Goal: Transaction & Acquisition: Subscribe to service/newsletter

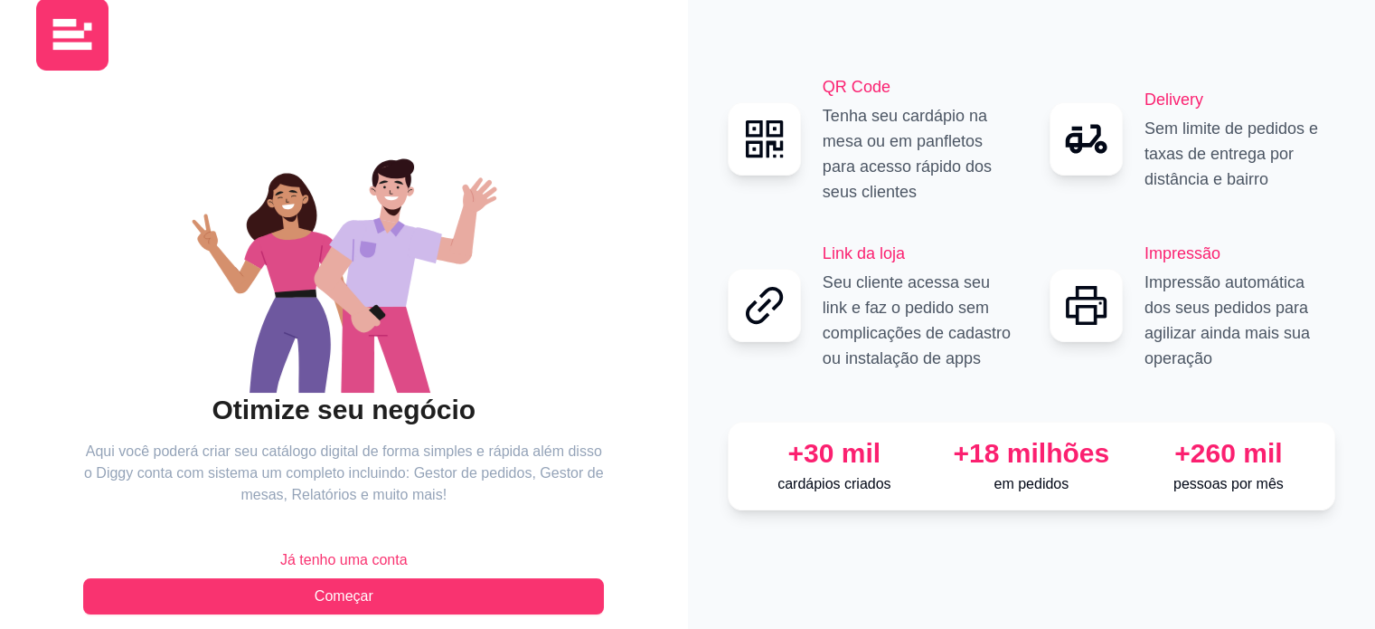
scroll to position [59, 0]
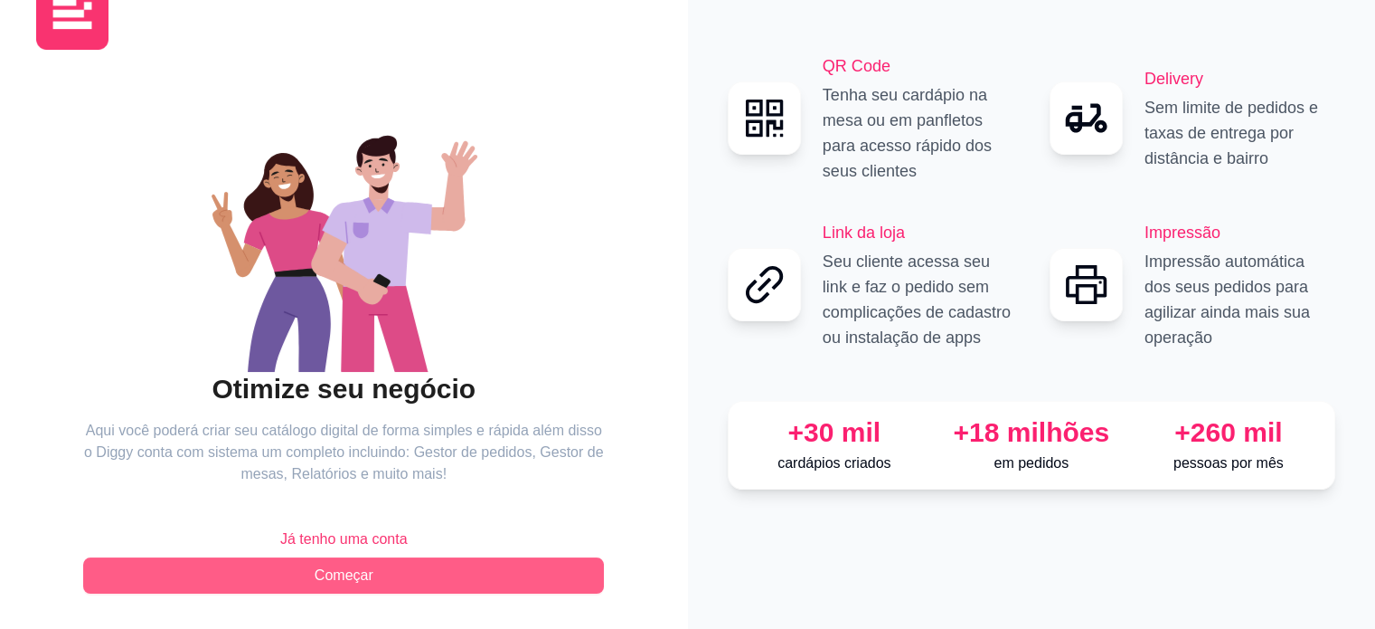
click at [366, 580] on span "Começar" at bounding box center [344, 575] width 59 height 22
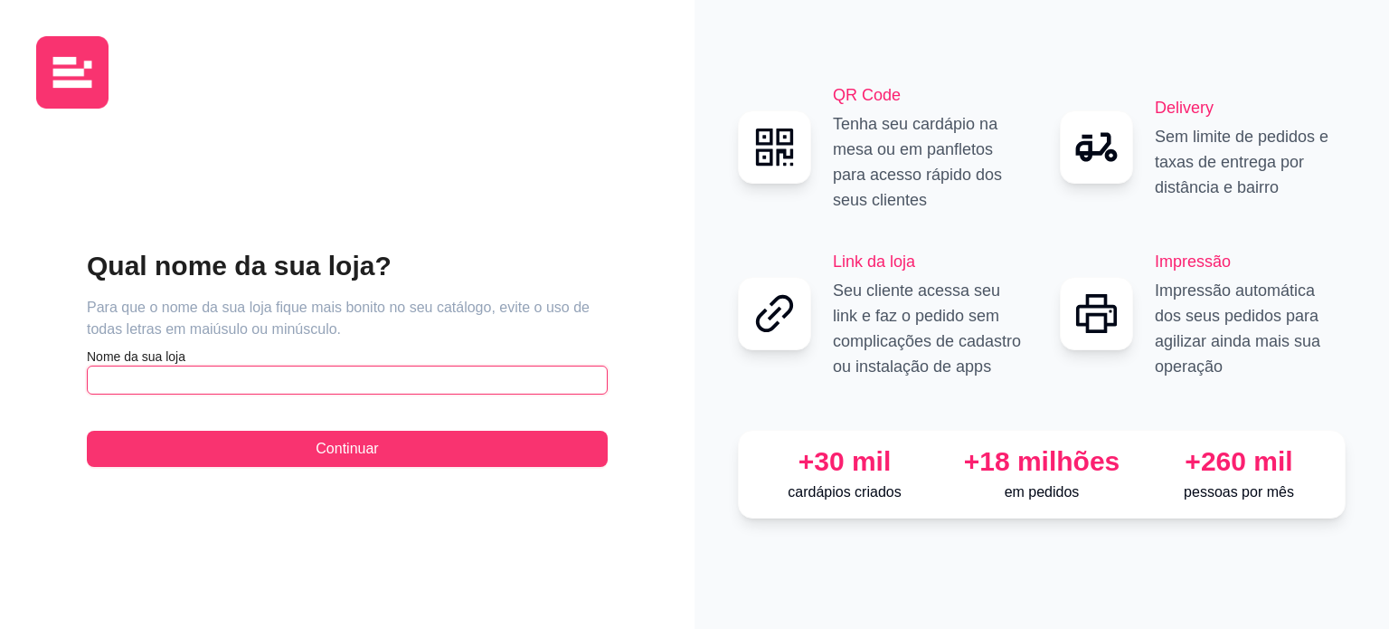
click at [267, 382] on input "text" at bounding box center [347, 379] width 521 height 29
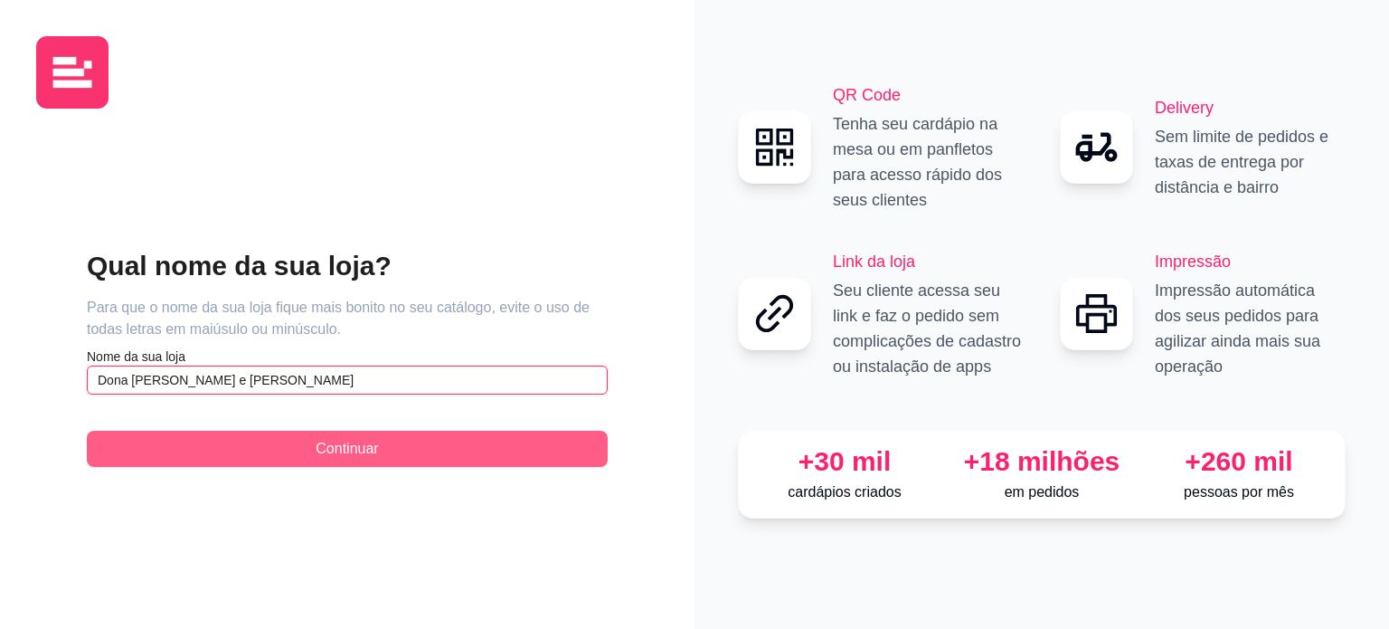
type input "Dona [PERSON_NAME] e [PERSON_NAME]"
click at [332, 444] on span "Continuar" at bounding box center [347, 449] width 62 height 22
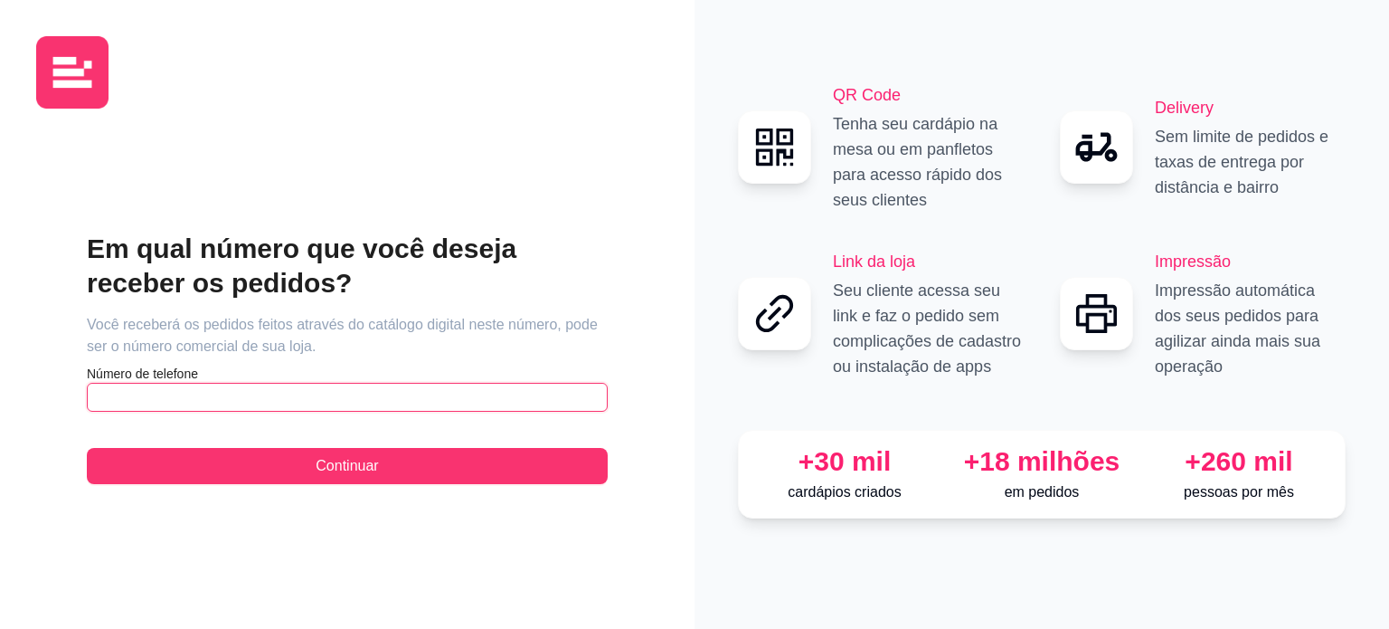
click at [336, 407] on input "text" at bounding box center [347, 397] width 521 height 29
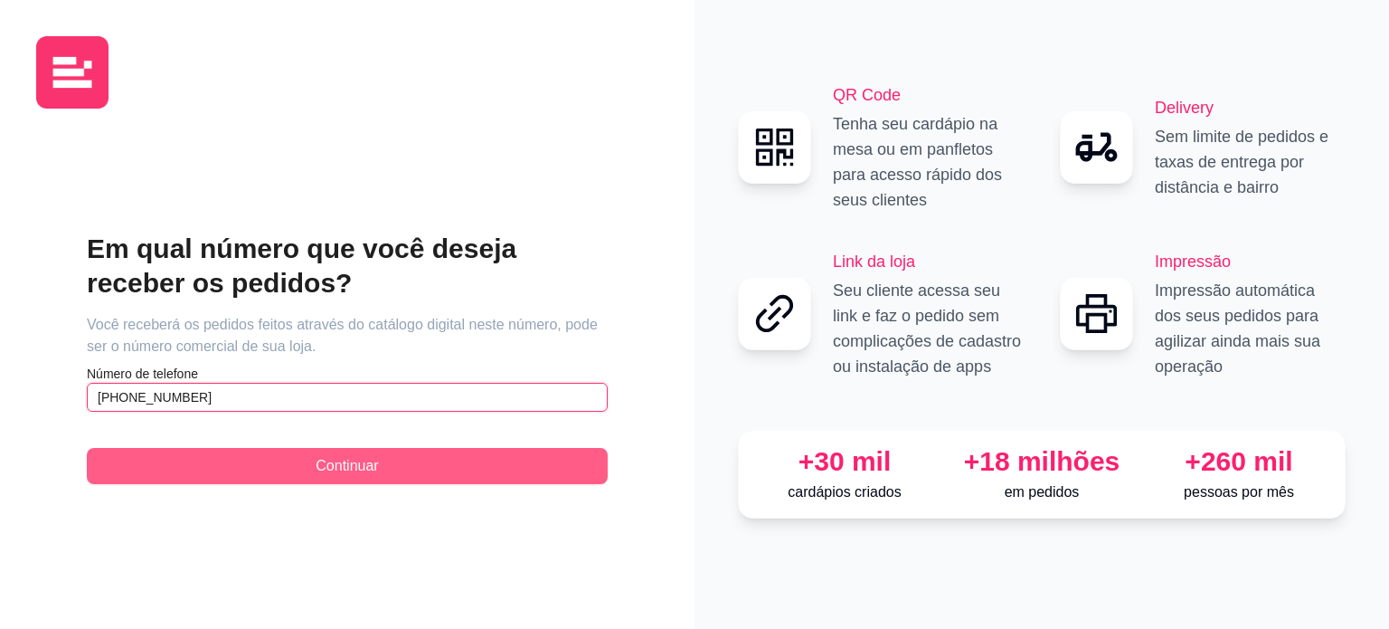
type input "[PHONE_NUMBER]"
click at [336, 477] on button "Continuar" at bounding box center [347, 466] width 521 height 36
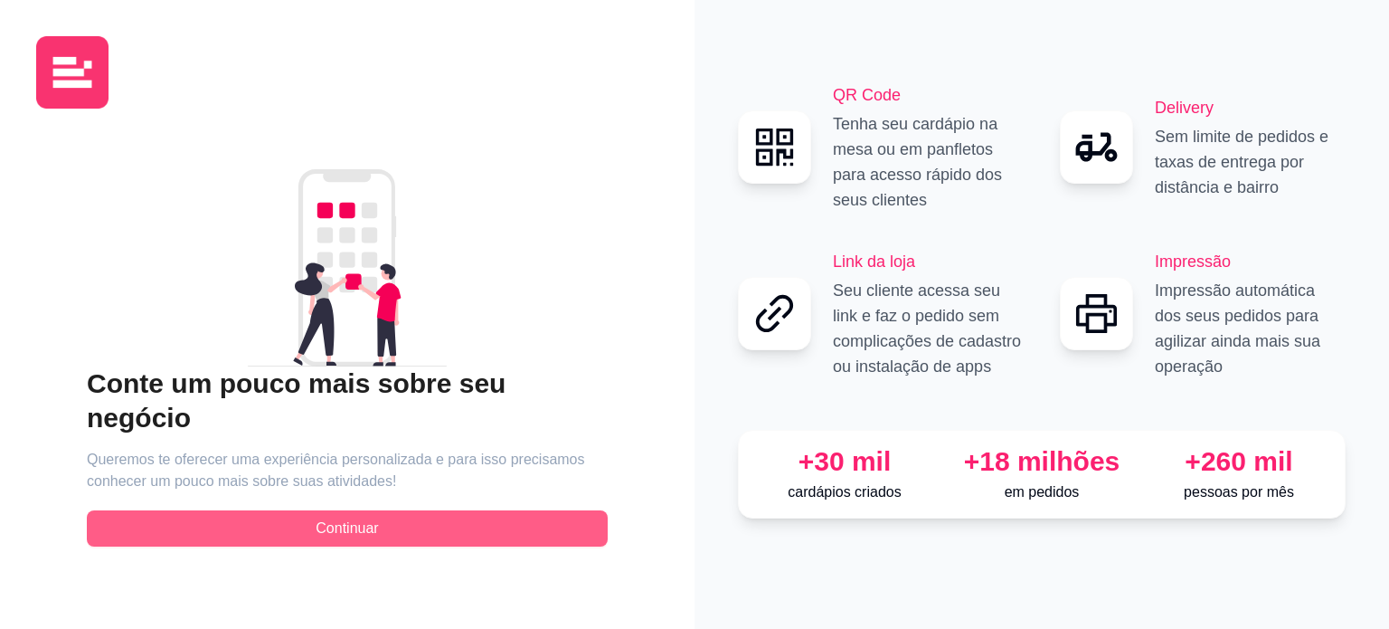
click at [383, 524] on button "Continuar" at bounding box center [347, 528] width 521 height 36
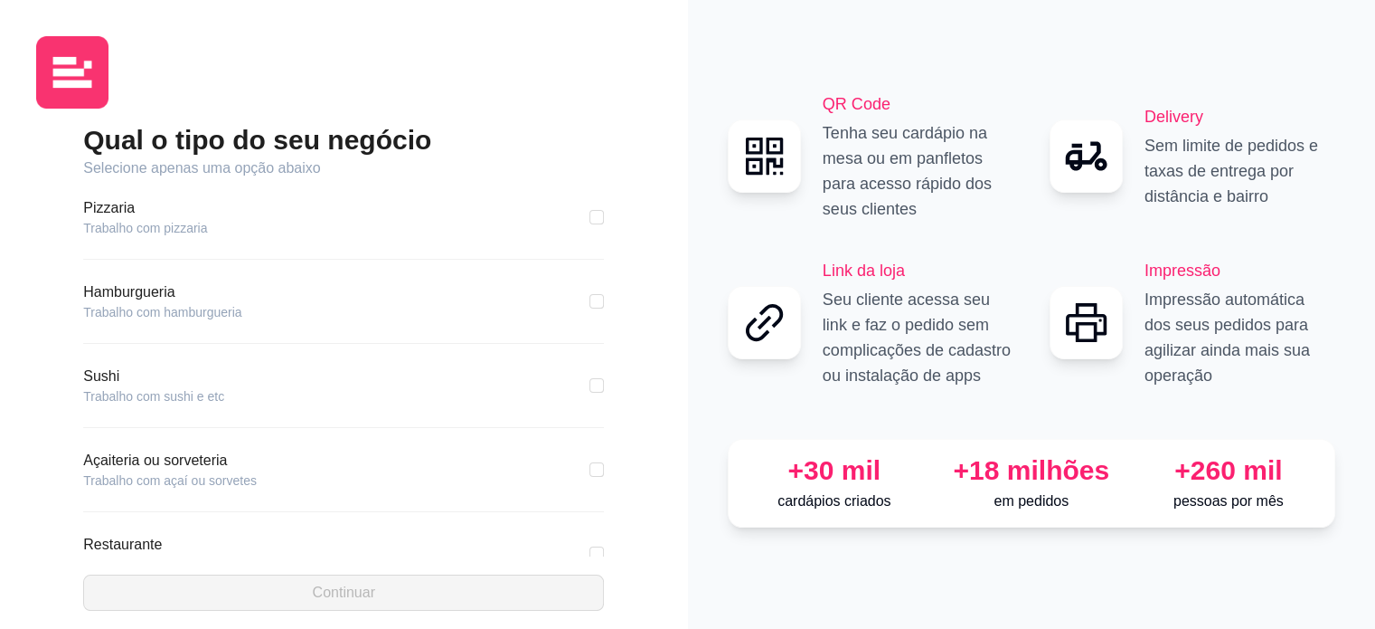
click at [133, 230] on article "Trabalho com pizzaria" at bounding box center [145, 228] width 124 height 18
click at [145, 317] on article "Trabalho com hamburgueria" at bounding box center [162, 312] width 158 height 18
click at [488, 292] on div "Hamburgueria Trabalho com hamburgueria" at bounding box center [343, 301] width 521 height 40
click at [110, 296] on article "Hamburgueria" at bounding box center [162, 292] width 158 height 22
click at [123, 315] on article "Trabalho com hamburgueria" at bounding box center [162, 312] width 158 height 18
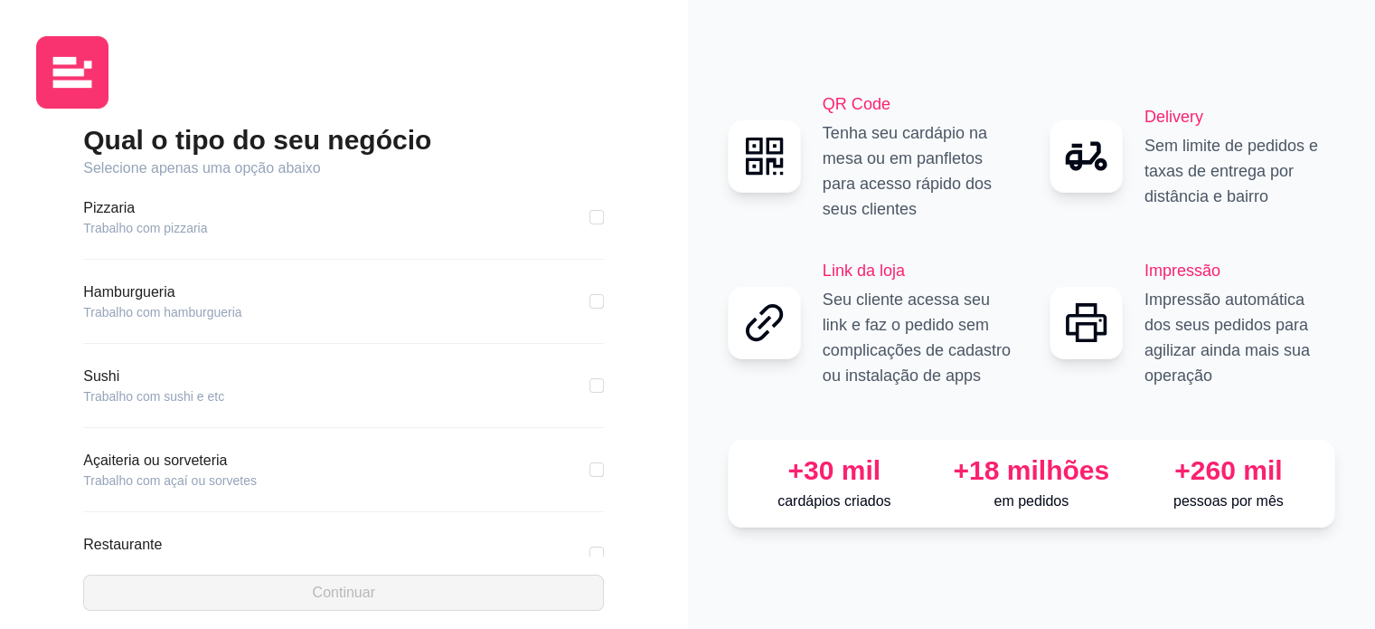
drag, startPoint x: 175, startPoint y: 334, endPoint x: 190, endPoint y: 331, distance: 14.7
click at [177, 333] on div "Hamburgueria Trabalho com hamburgueria" at bounding box center [343, 312] width 521 height 62
click at [590, 295] on input "checkbox" at bounding box center [597, 301] width 14 height 14
checkbox input "true"
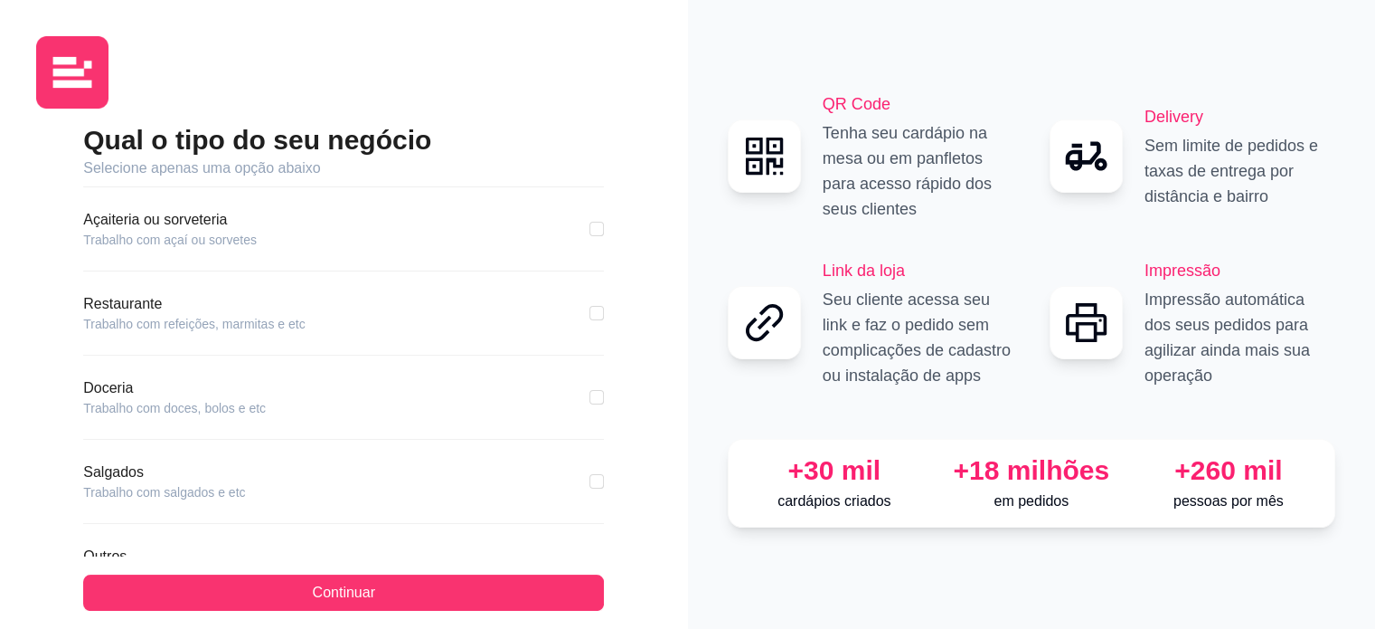
scroll to position [271, 0]
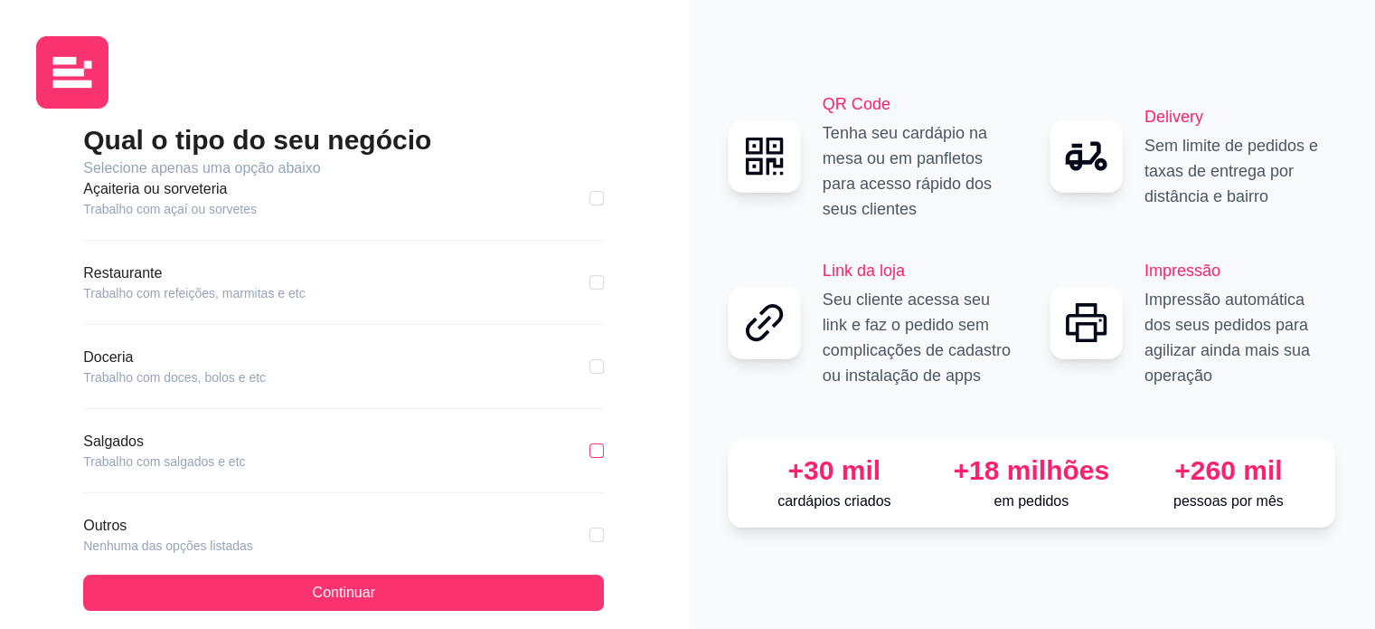
click at [590, 443] on input "checkbox" at bounding box center [597, 450] width 14 height 14
checkbox input "true"
checkbox input "false"
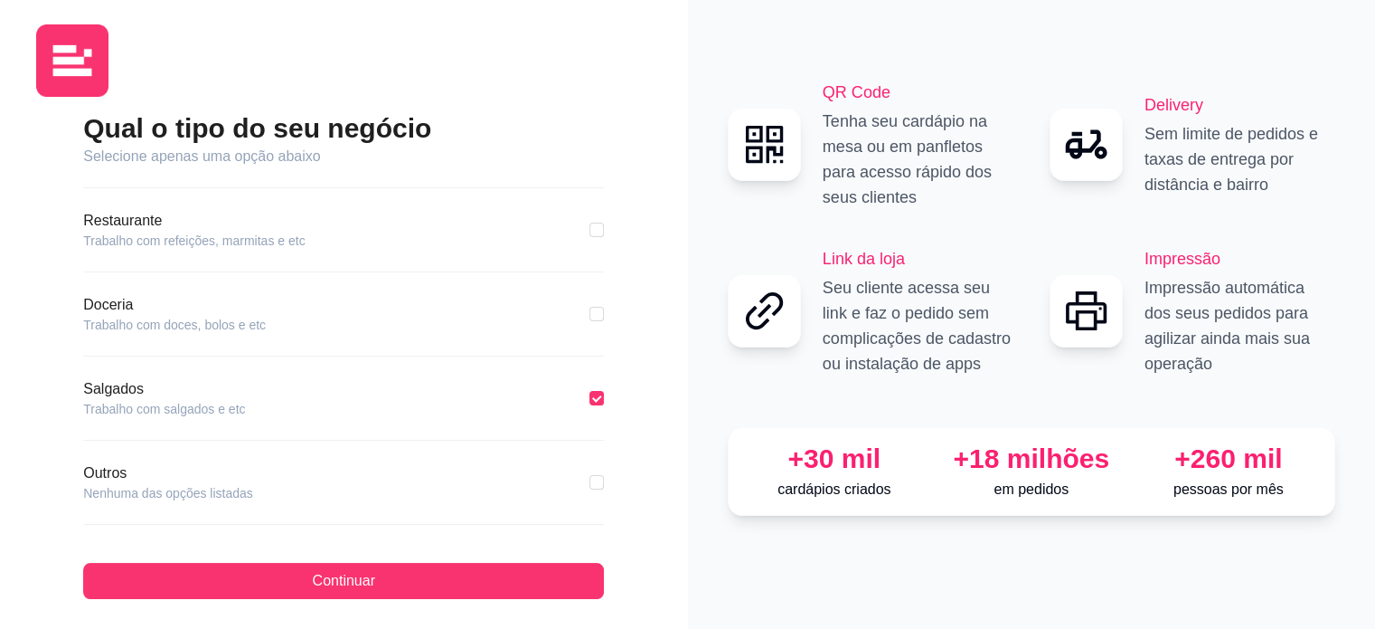
scroll to position [18, 0]
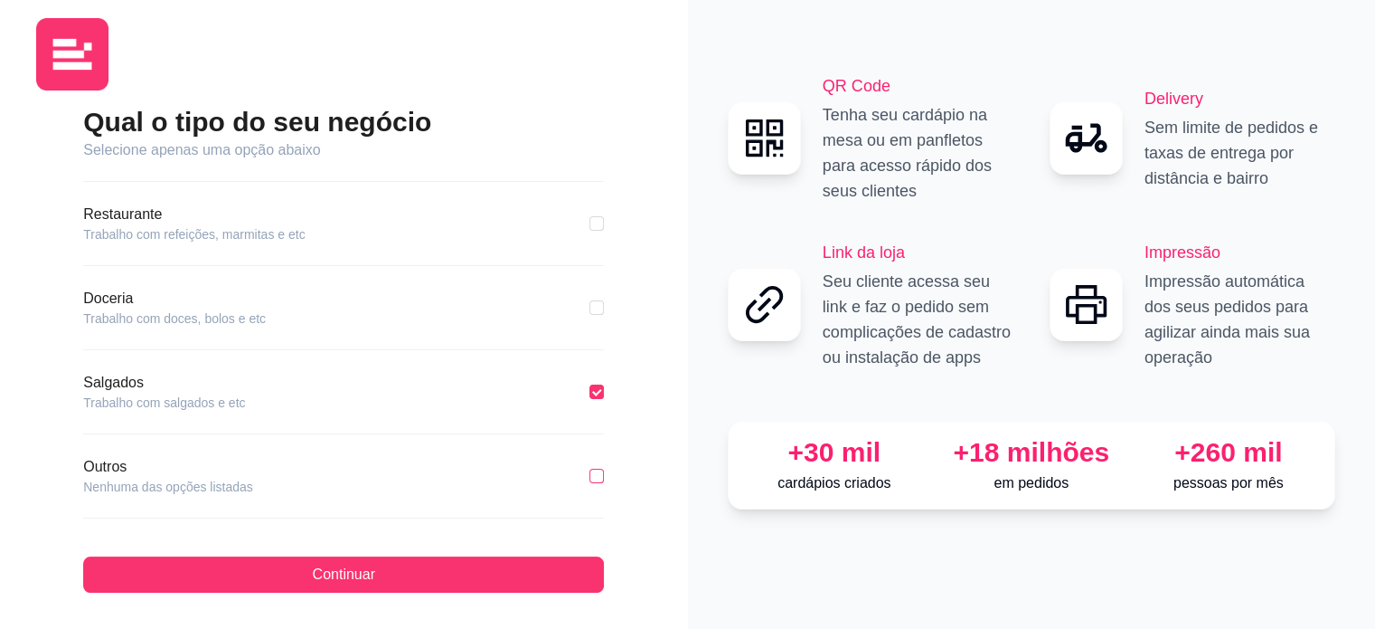
click at [590, 471] on input "checkbox" at bounding box center [597, 475] width 14 height 14
checkbox input "true"
checkbox input "false"
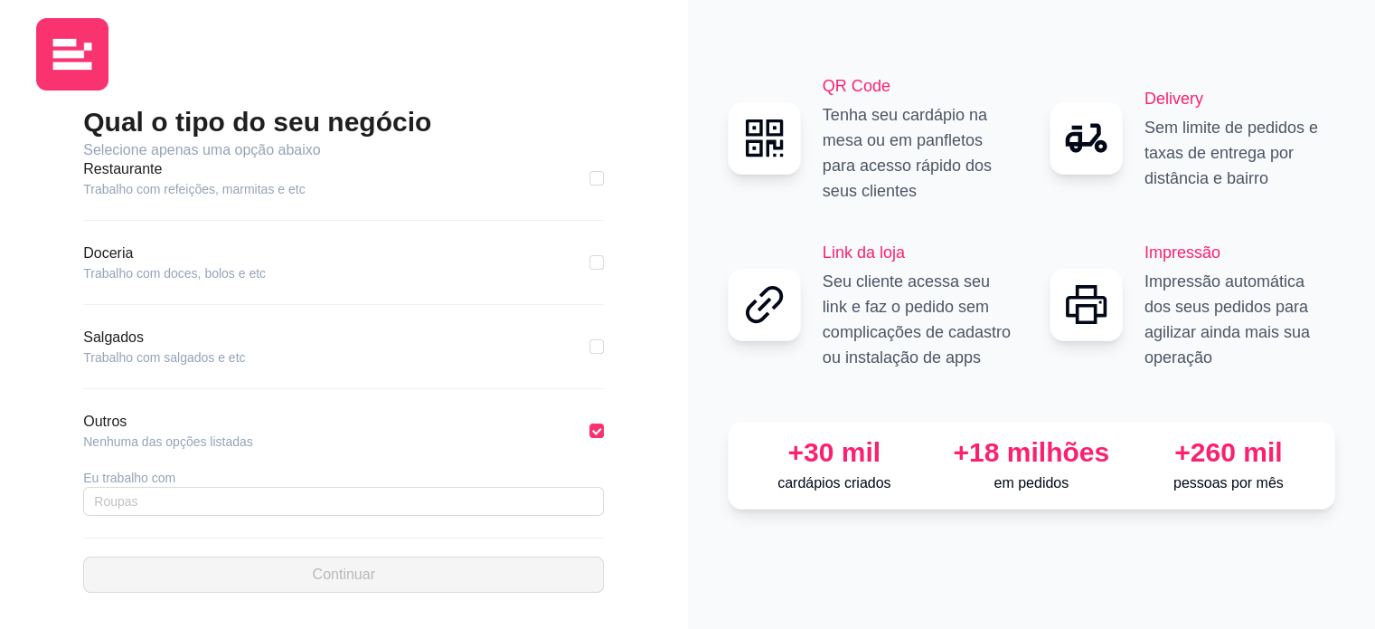
scroll to position [376, 0]
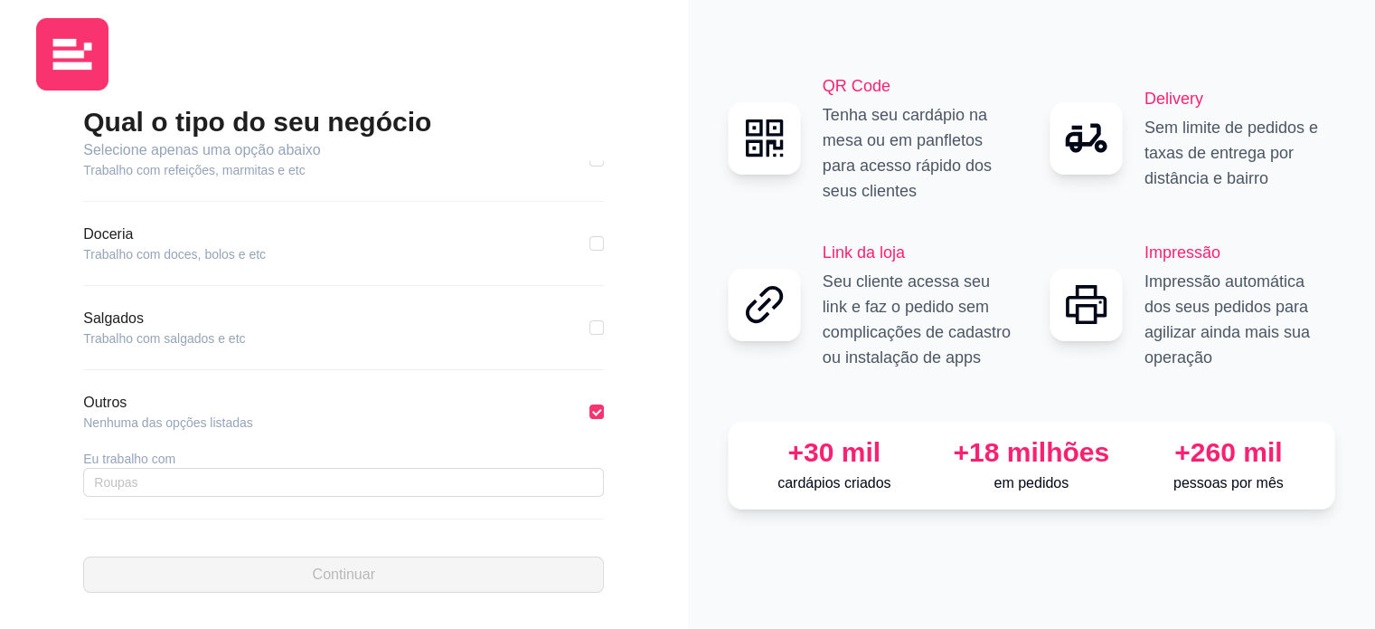
click at [152, 457] on article "Eu trabalho com" at bounding box center [343, 458] width 521 height 18
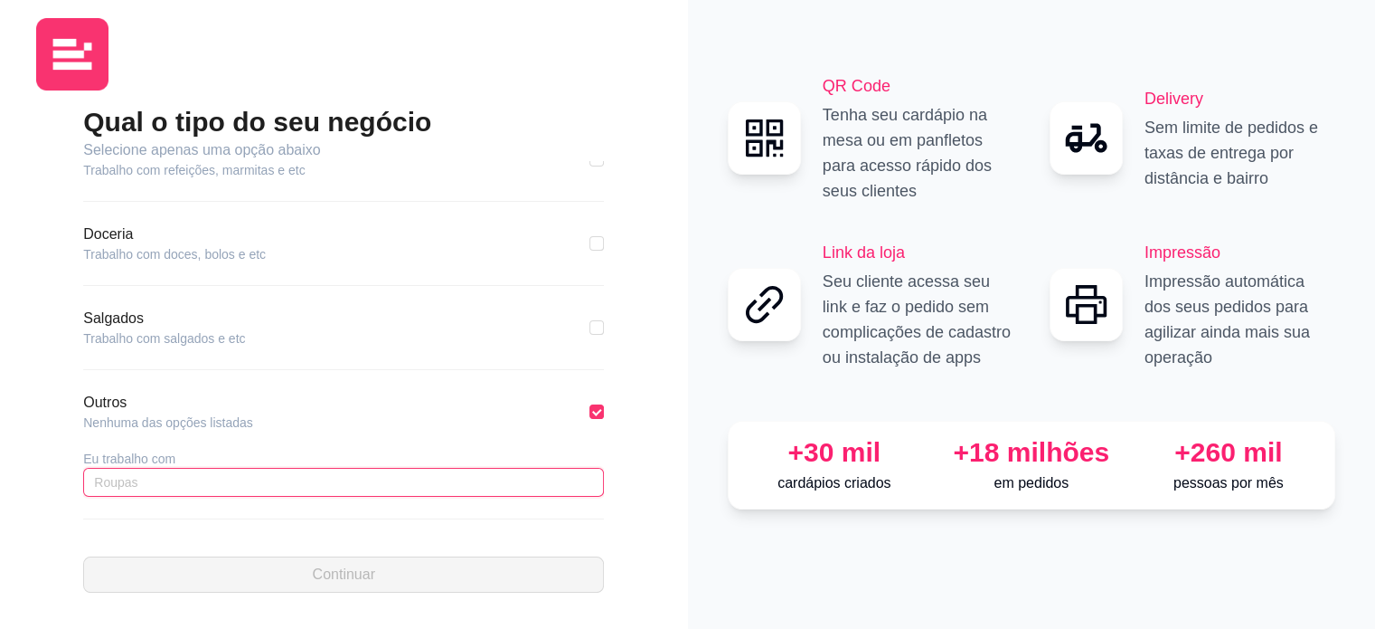
click at [167, 469] on input "text" at bounding box center [343, 482] width 521 height 29
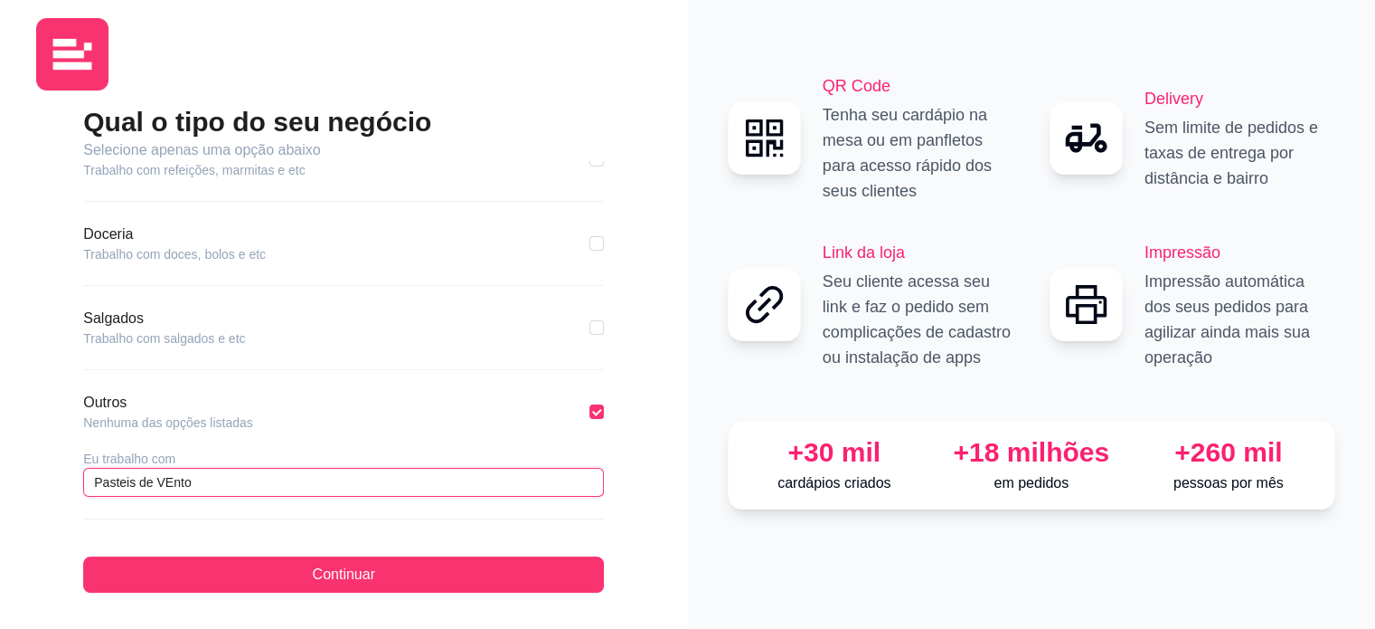
click at [169, 490] on input "Pasteis de VEnto" at bounding box center [343, 482] width 521 height 29
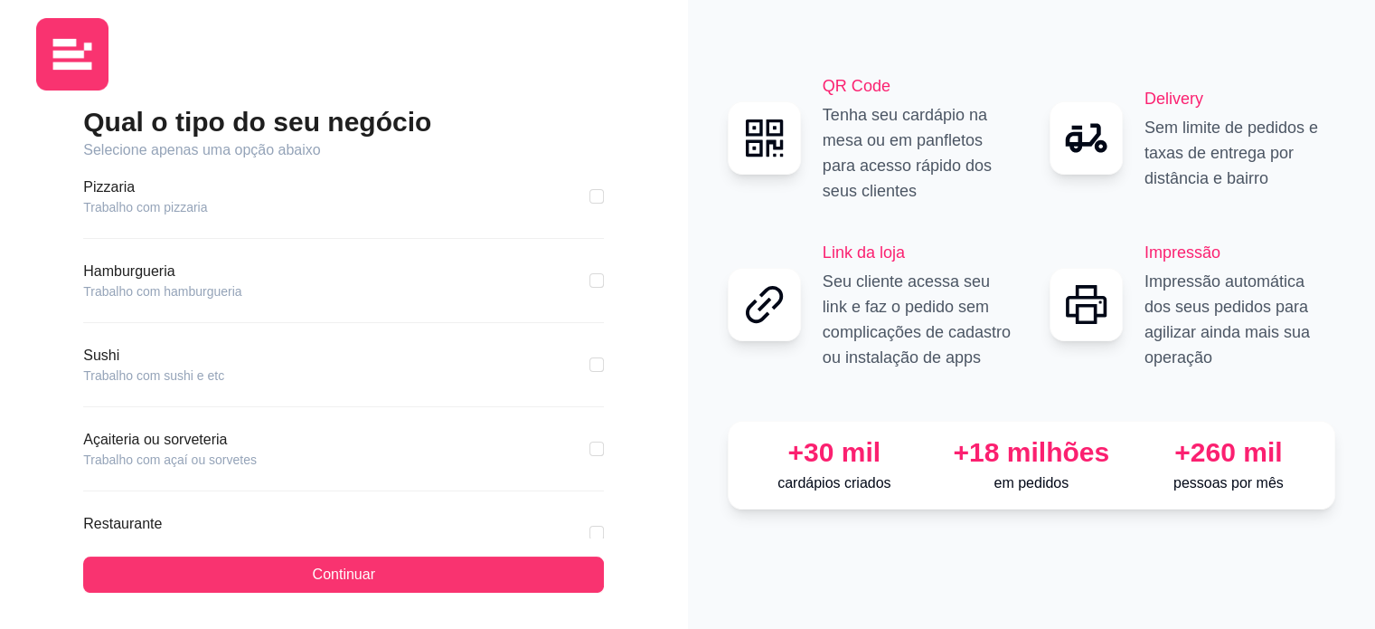
scroll to position [0, 0]
type input "Pasteis de Vento"
click at [590, 282] on input "checkbox" at bounding box center [597, 283] width 14 height 14
checkbox input "true"
checkbox input "false"
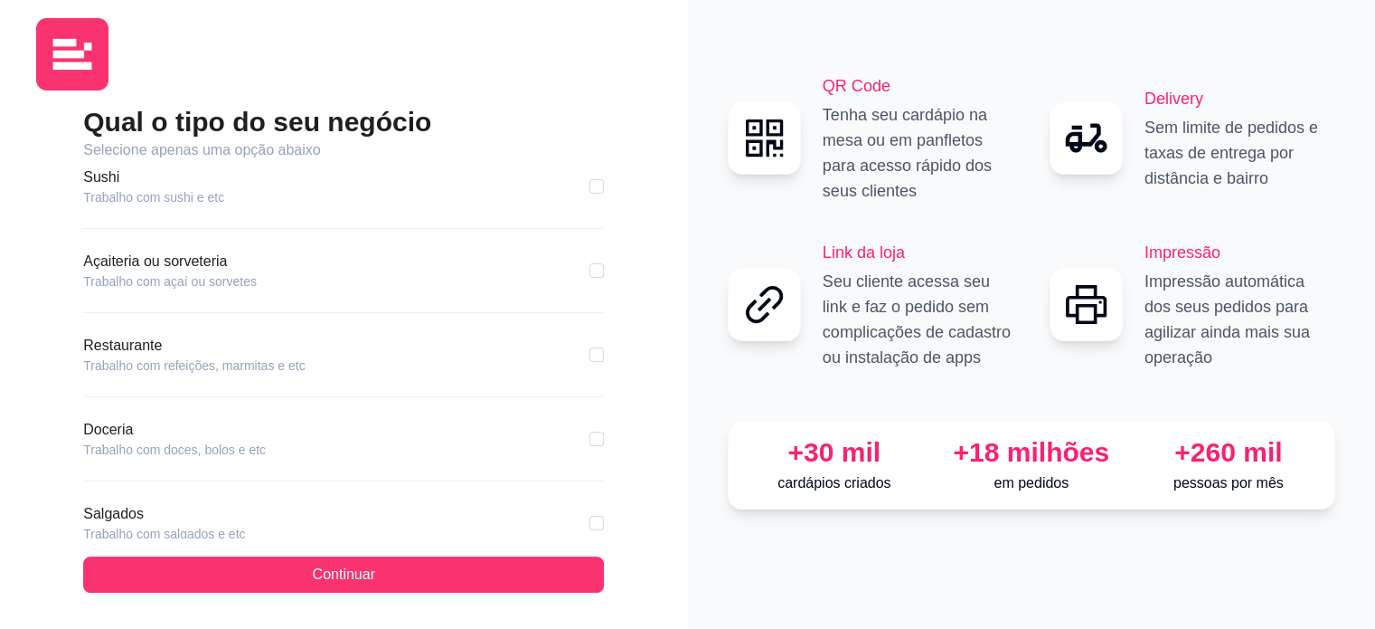
scroll to position [271, 0]
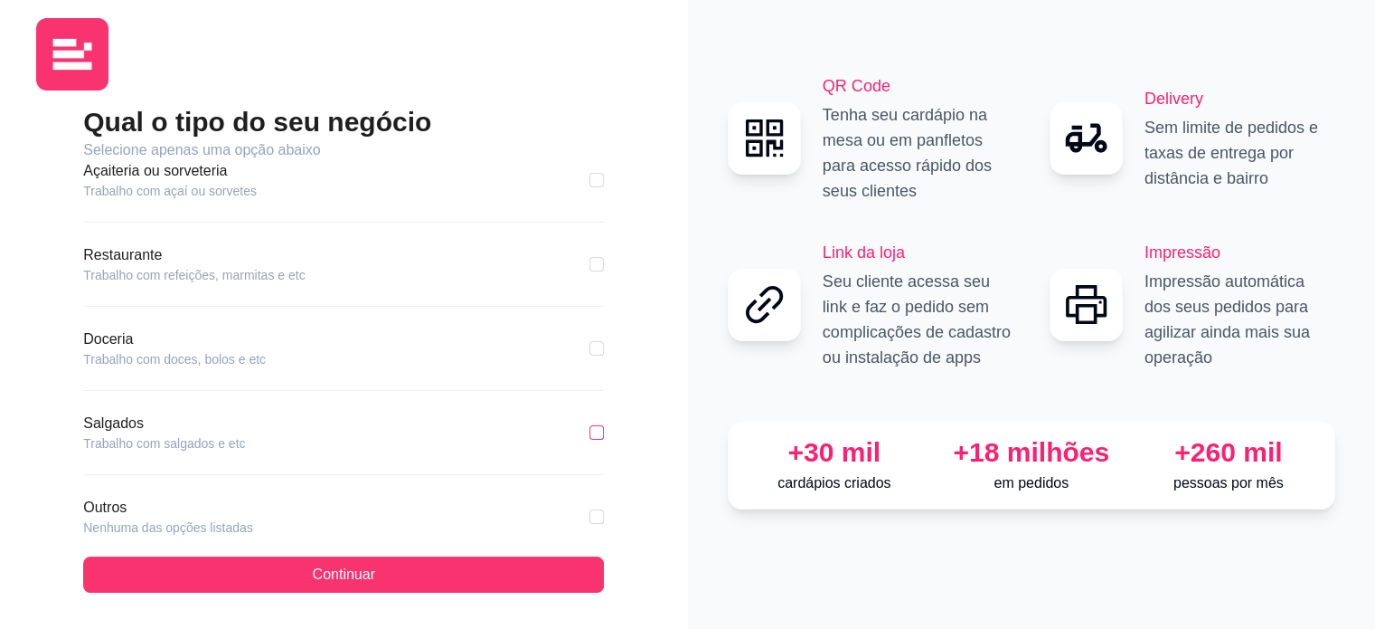
click at [590, 431] on input "checkbox" at bounding box center [597, 432] width 14 height 14
checkbox input "true"
checkbox input "false"
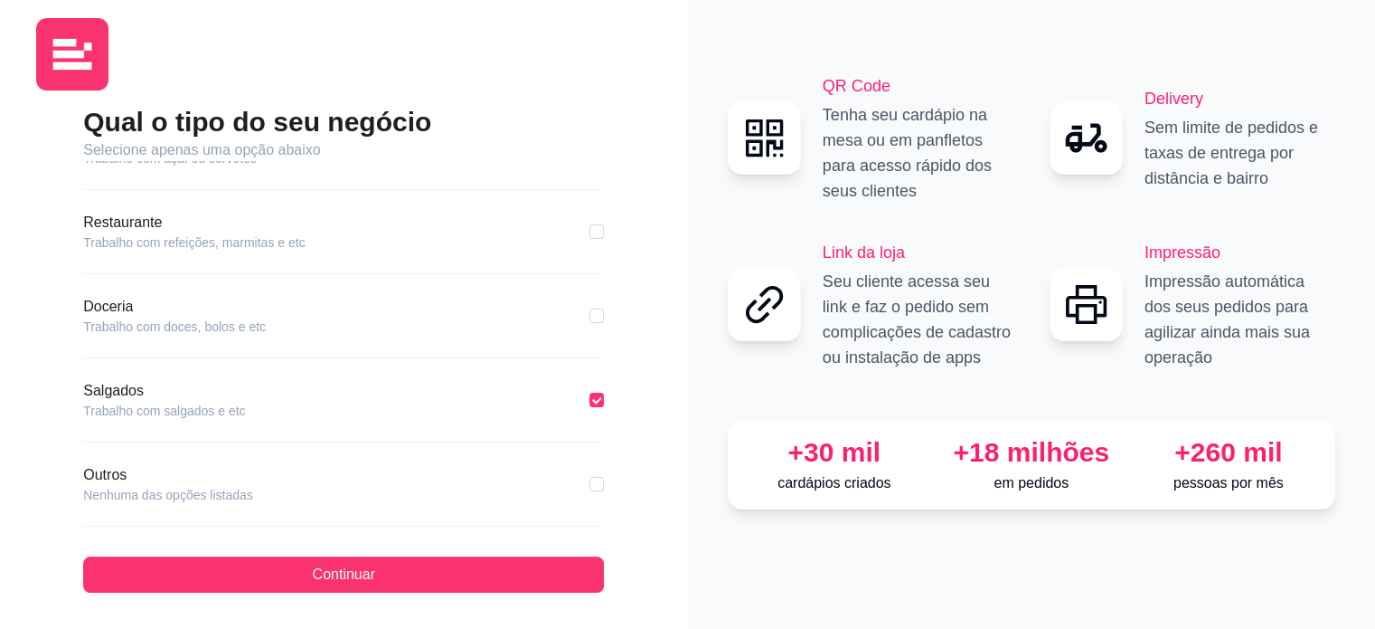
scroll to position [312, 0]
click at [590, 475] on input "checkbox" at bounding box center [597, 475] width 14 height 14
checkbox input "true"
checkbox input "false"
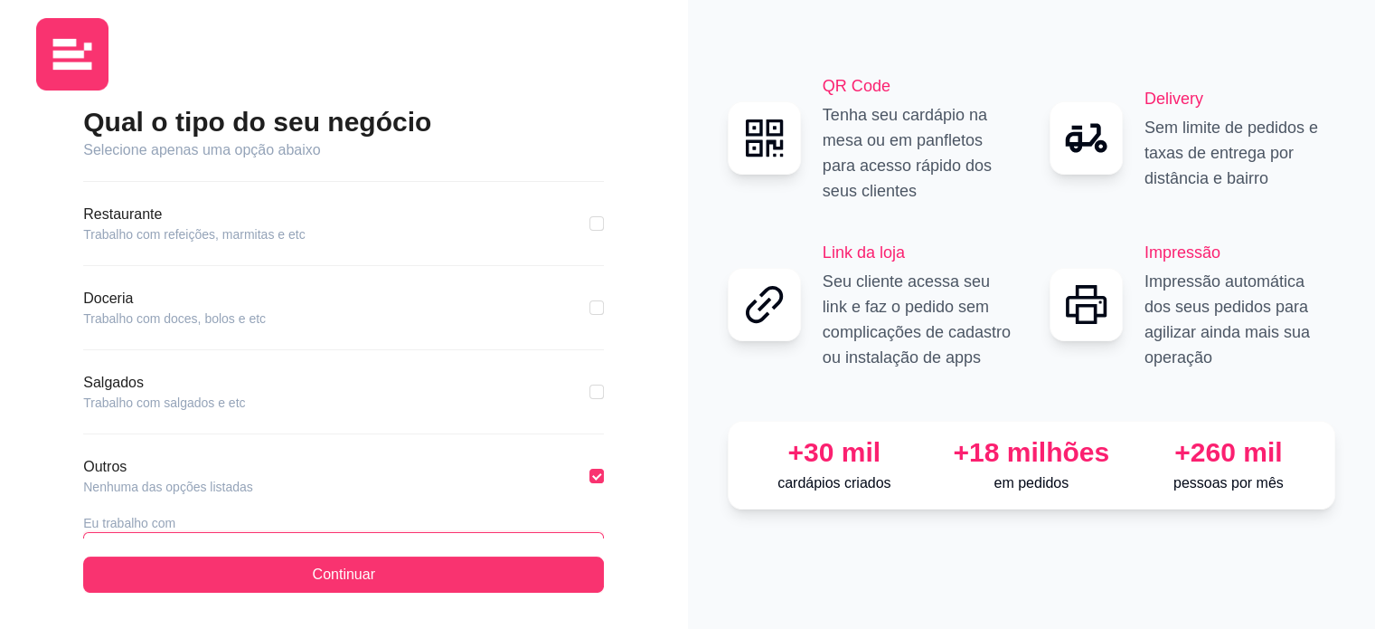
click at [430, 536] on input "Pasteis de Vento" at bounding box center [343, 546] width 521 height 29
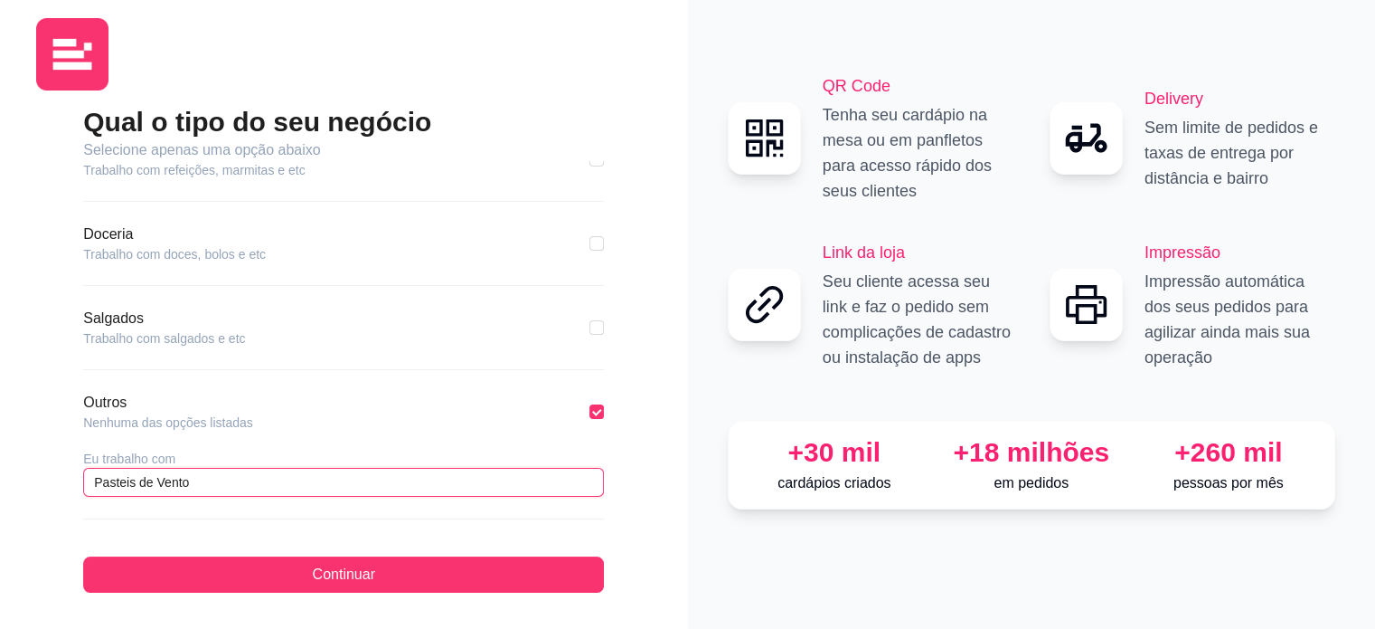
drag, startPoint x: 366, startPoint y: 485, endPoint x: 25, endPoint y: 449, distance: 342.8
click at [25, 479] on div "Qual o tipo do seu negócio Selecione apenas uma opção abaixo Pizzaria Trabalho …" at bounding box center [344, 305] width 688 height 647
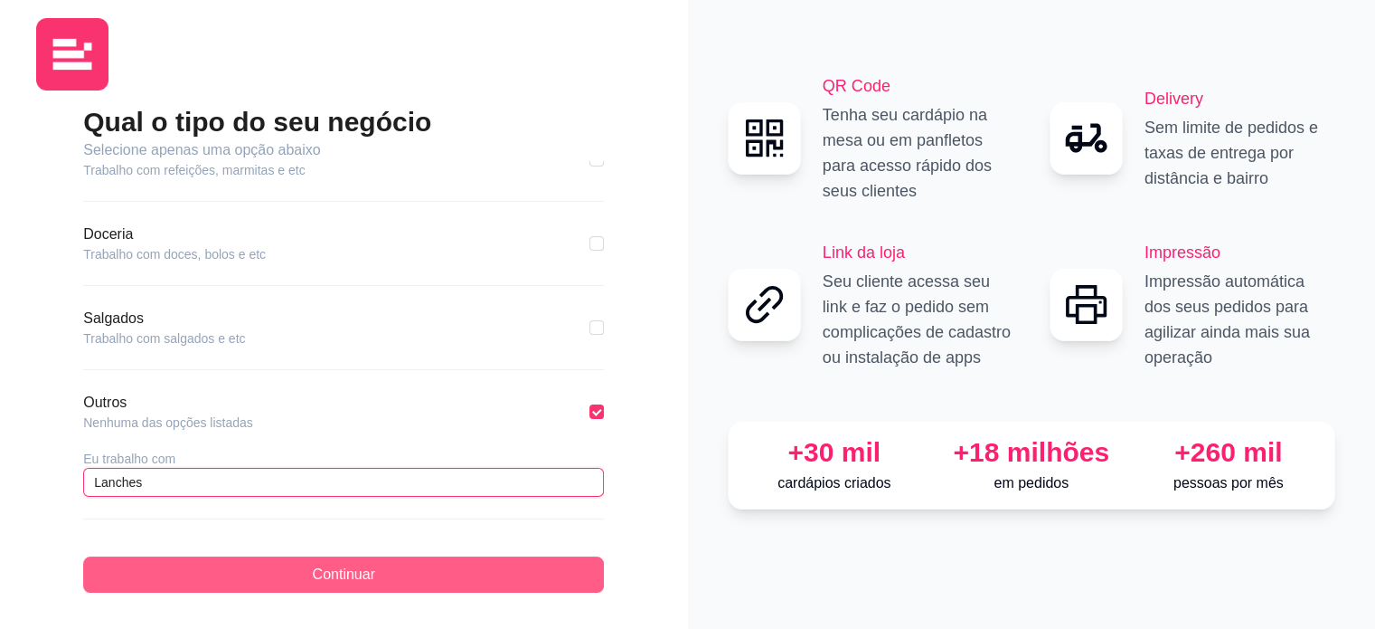
type input "Lanches"
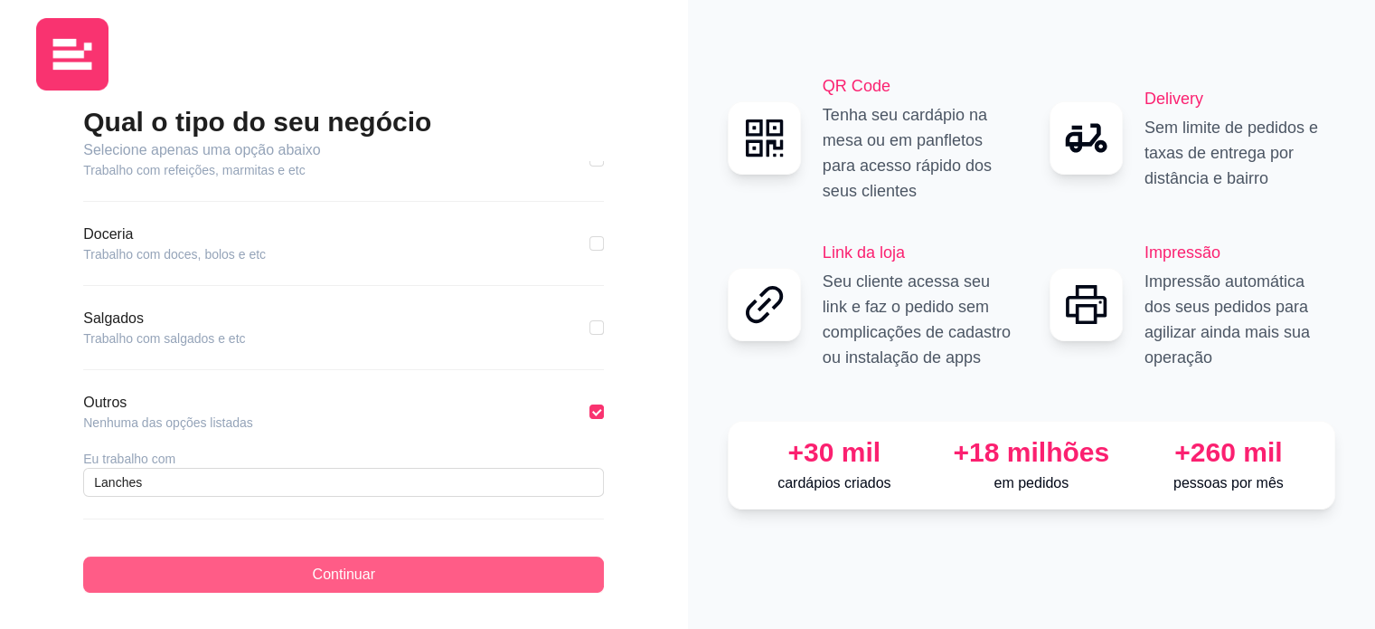
click at [323, 571] on span "Continuar" at bounding box center [344, 574] width 62 height 22
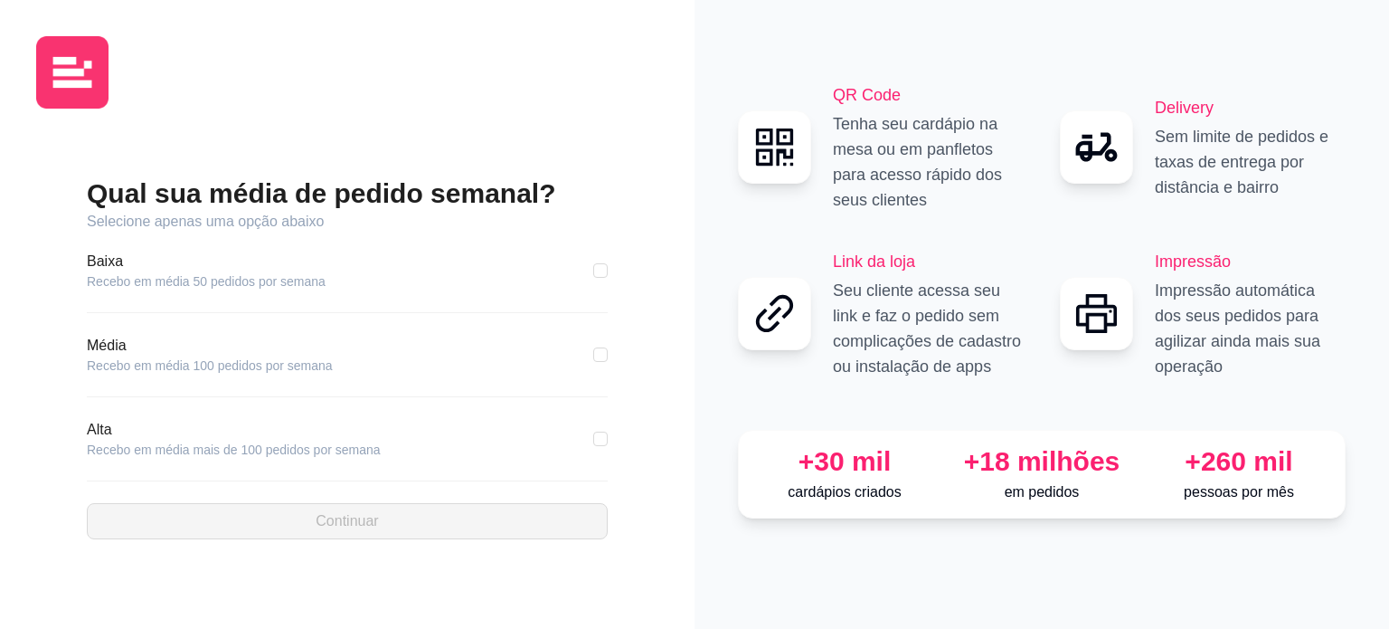
click at [190, 457] on article "Recebo em média mais de 100 pedidos por semana" at bounding box center [234, 449] width 294 height 18
click at [597, 440] on input "checkbox" at bounding box center [600, 438] width 14 height 14
checkbox input "true"
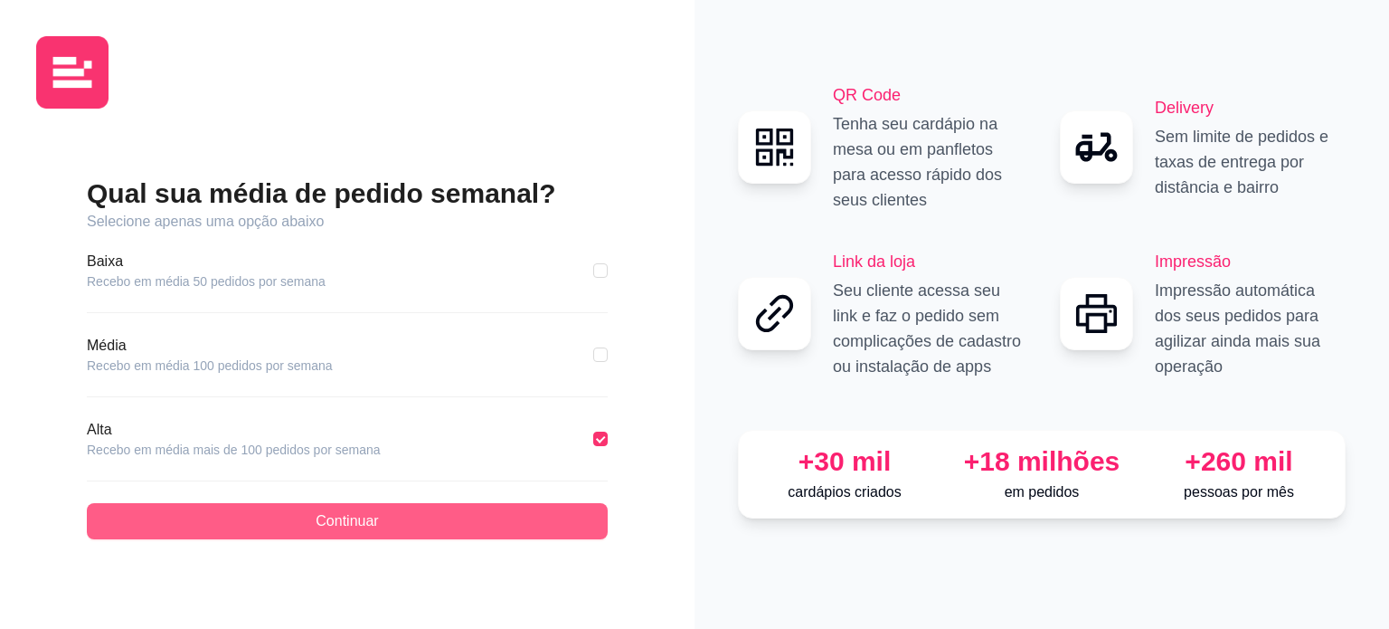
click at [412, 515] on button "Continuar" at bounding box center [347, 521] width 521 height 36
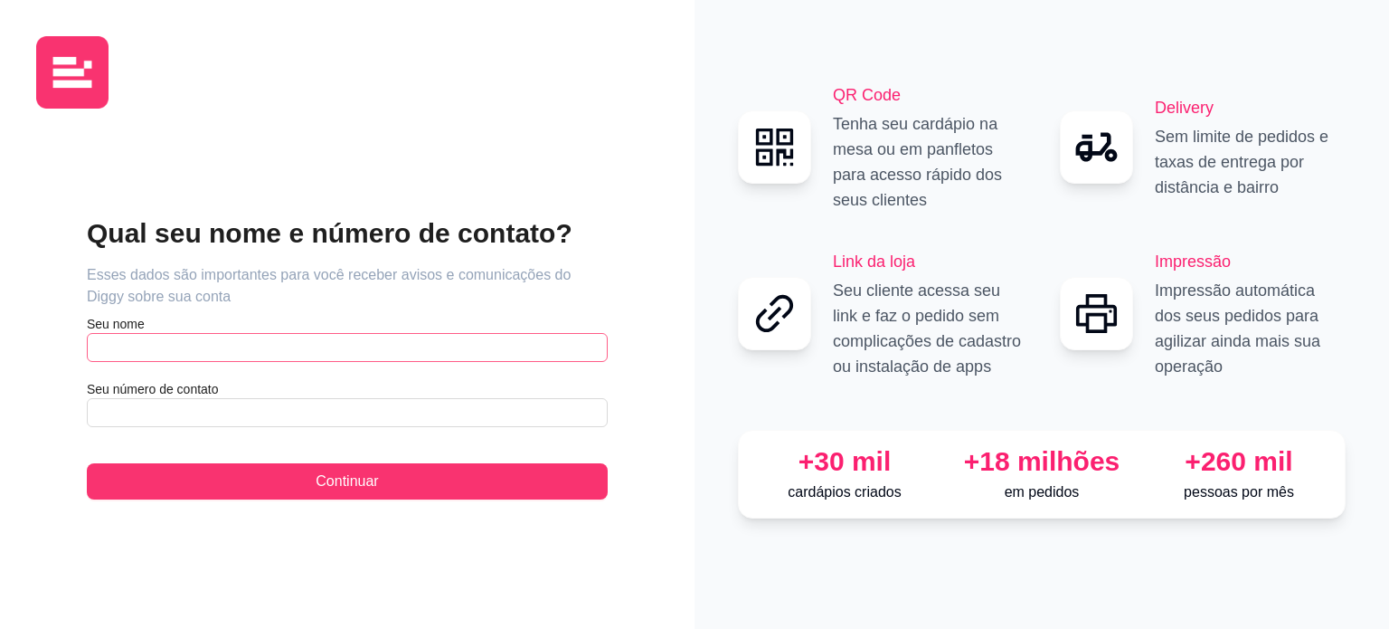
drag, startPoint x: 240, startPoint y: 326, endPoint x: 232, endPoint y: 345, distance: 21.5
click at [235, 330] on article "Seu nome" at bounding box center [347, 324] width 521 height 18
click at [232, 345] on input "text" at bounding box center [347, 347] width 521 height 29
type input "[PERSON_NAME]"
click at [311, 421] on input "text" at bounding box center [347, 412] width 521 height 29
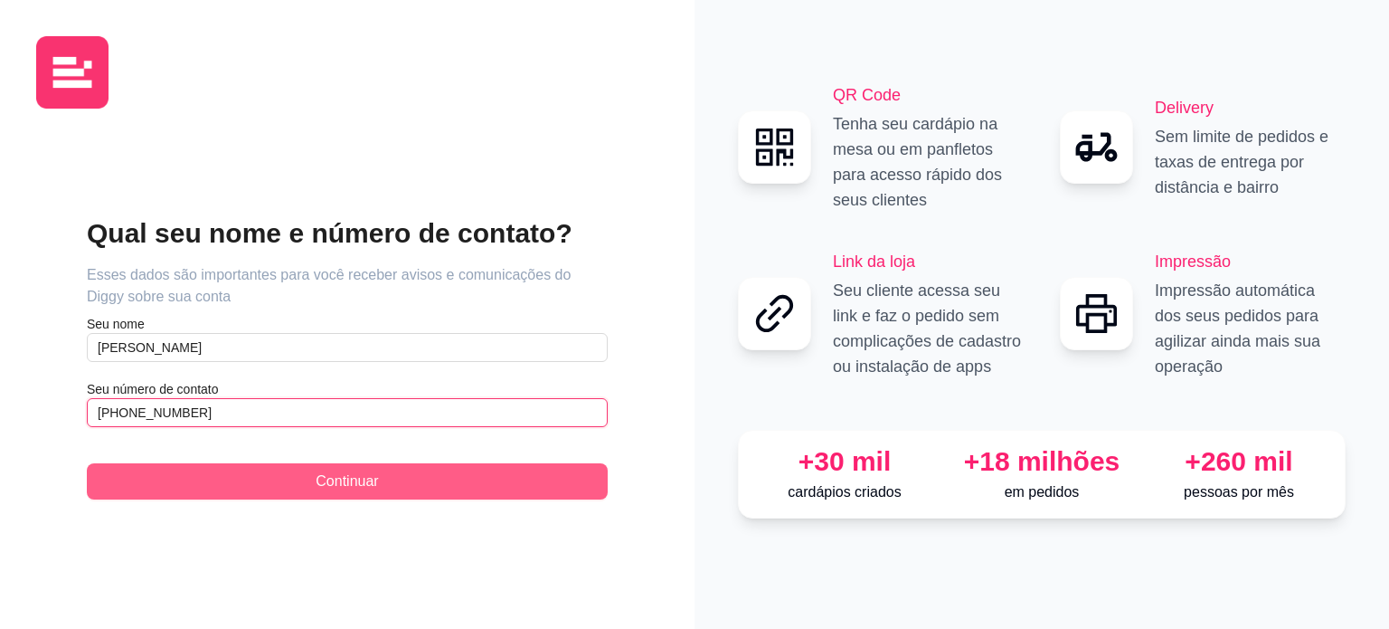
type input "[PHONE_NUMBER]"
click at [365, 480] on span "Continuar" at bounding box center [347, 481] width 62 height 22
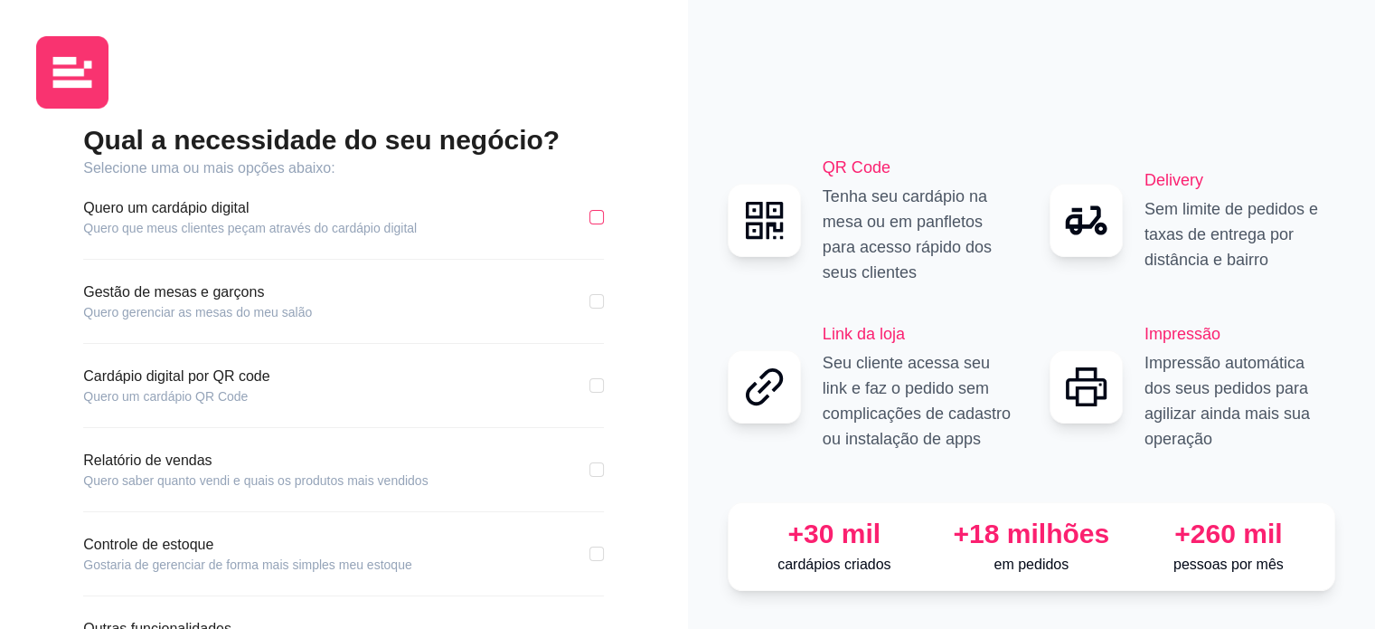
click at [601, 216] on input "checkbox" at bounding box center [597, 217] width 14 height 14
checkbox input "true"
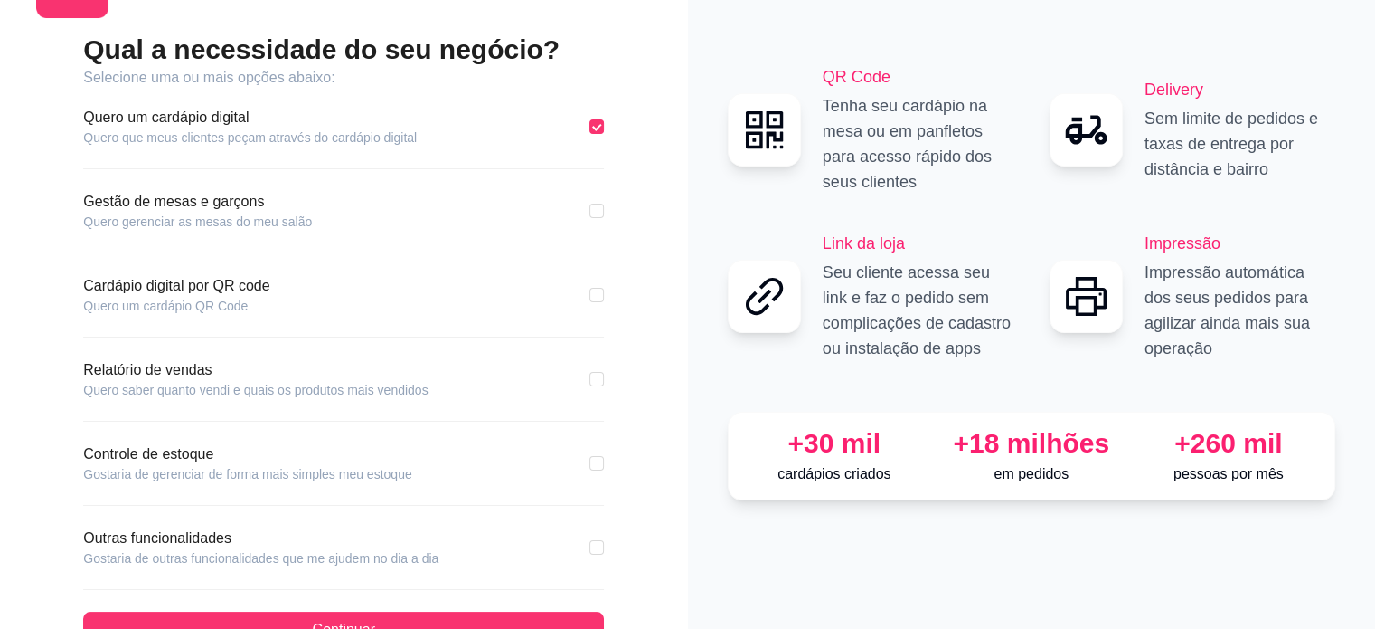
scroll to position [145, 0]
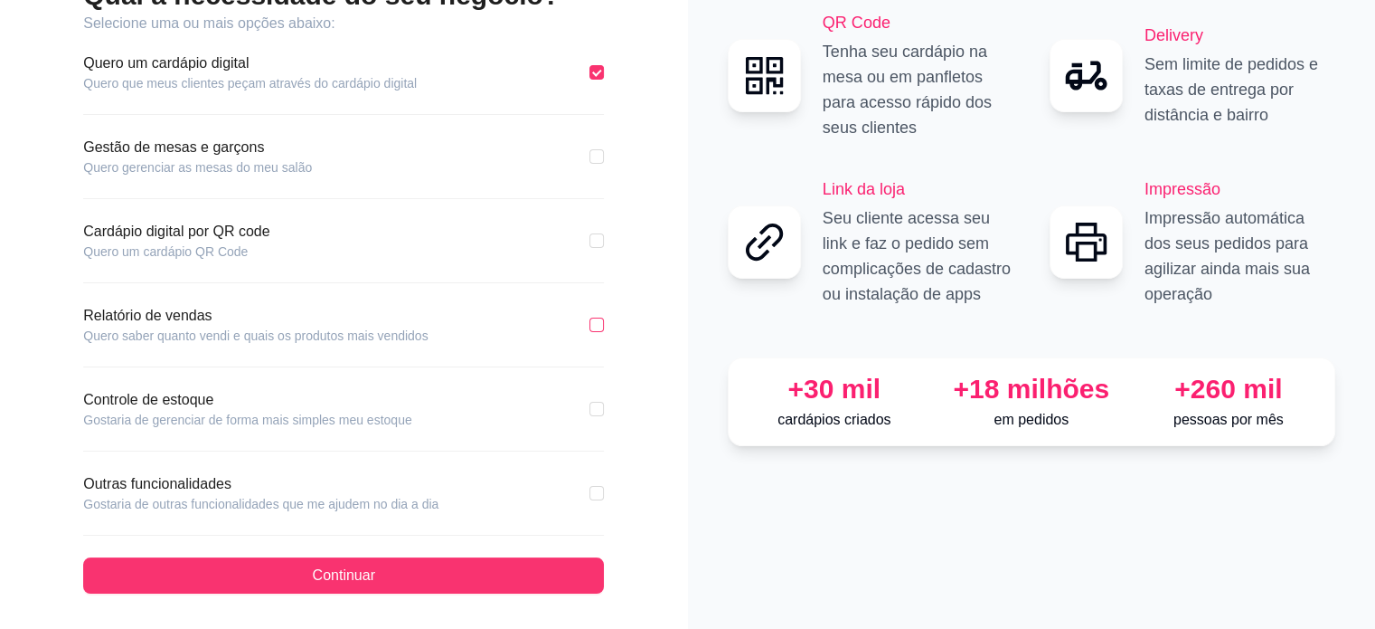
click at [600, 319] on input "checkbox" at bounding box center [597, 324] width 14 height 14
checkbox input "true"
click at [596, 491] on input "checkbox" at bounding box center [597, 493] width 14 height 14
checkbox input "true"
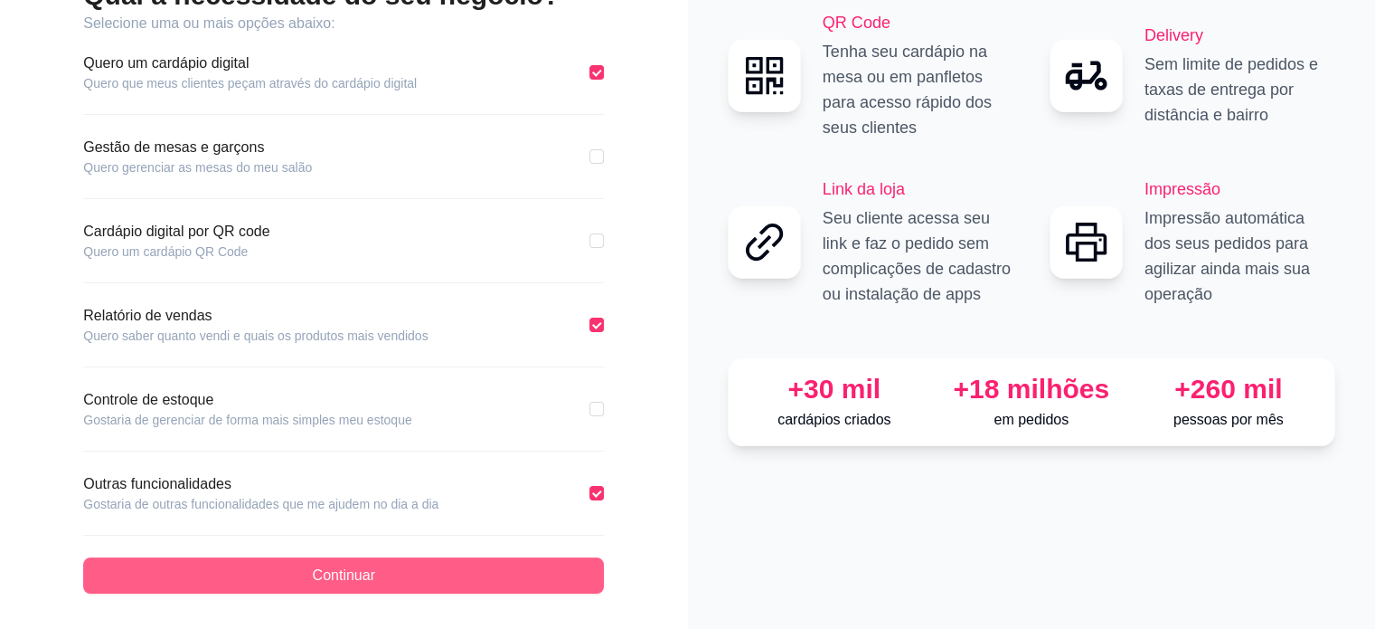
click at [329, 569] on span "Continuar" at bounding box center [344, 575] width 62 height 22
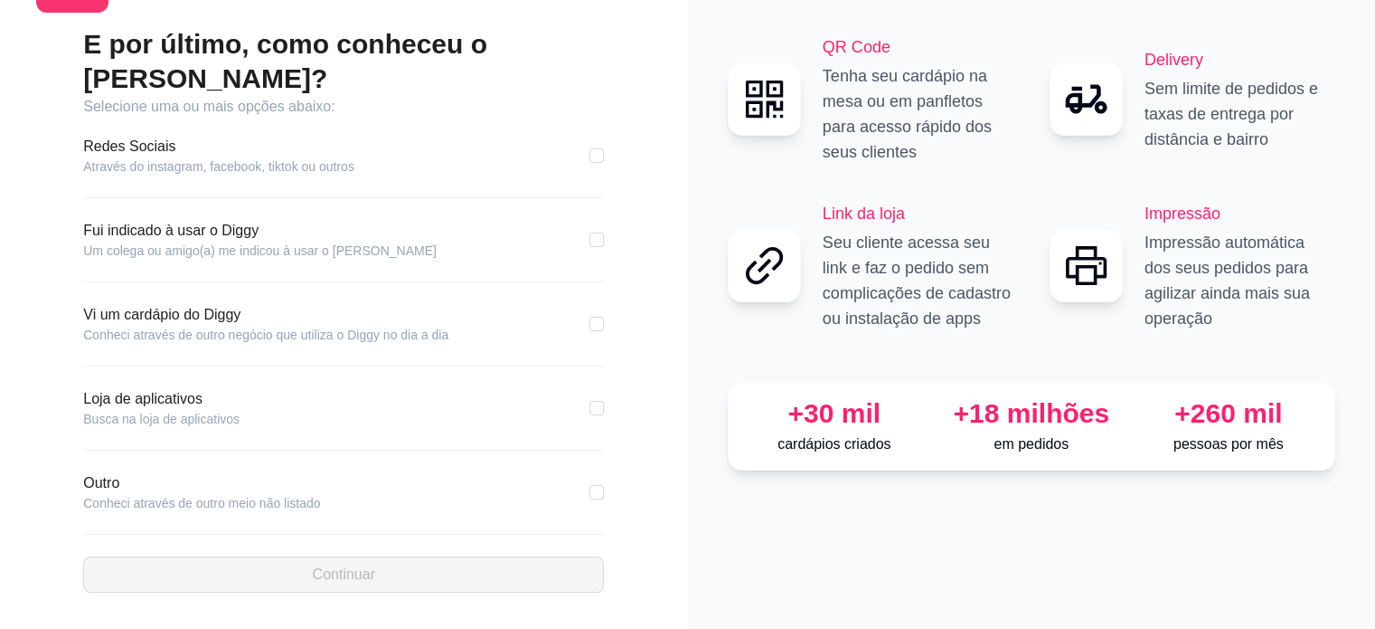
scroll to position [61, 0]
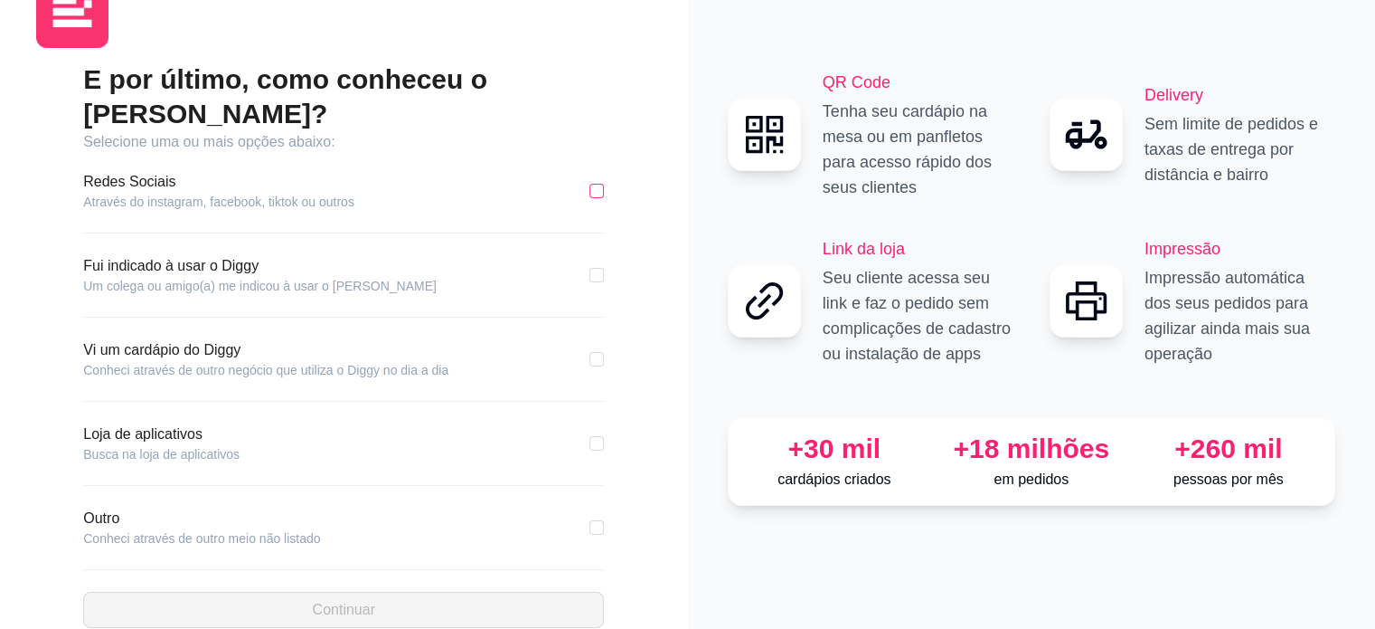
click at [603, 184] on input "checkbox" at bounding box center [597, 191] width 14 height 14
checkbox input "true"
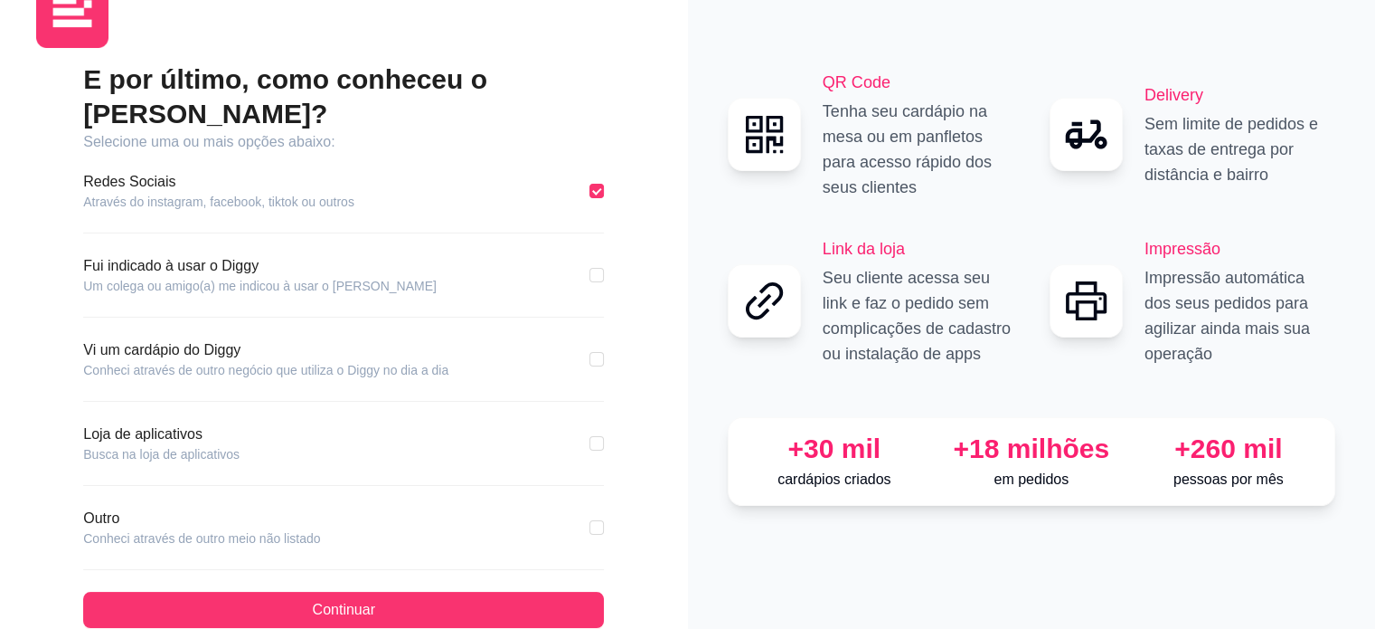
click at [619, 400] on div "E por último, como conheceu o [PERSON_NAME]? Selecione uma ou mais opções abaix…" at bounding box center [344, 344] width 616 height 565
click at [610, 406] on div "E por último, como conheceu o [PERSON_NAME]? Selecione uma ou mais opções abaix…" at bounding box center [344, 344] width 616 height 565
click at [603, 436] on input "checkbox" at bounding box center [597, 443] width 14 height 14
checkbox input "true"
checkbox input "false"
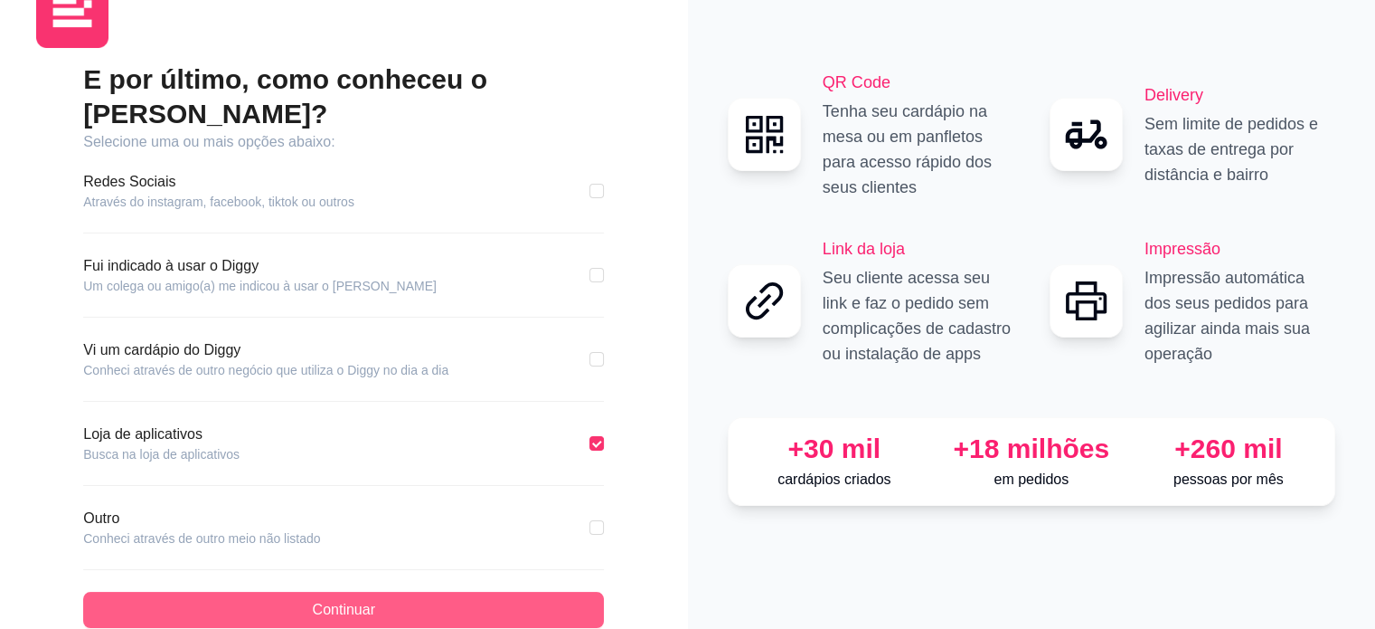
click at [468, 591] on button "Continuar" at bounding box center [343, 609] width 521 height 36
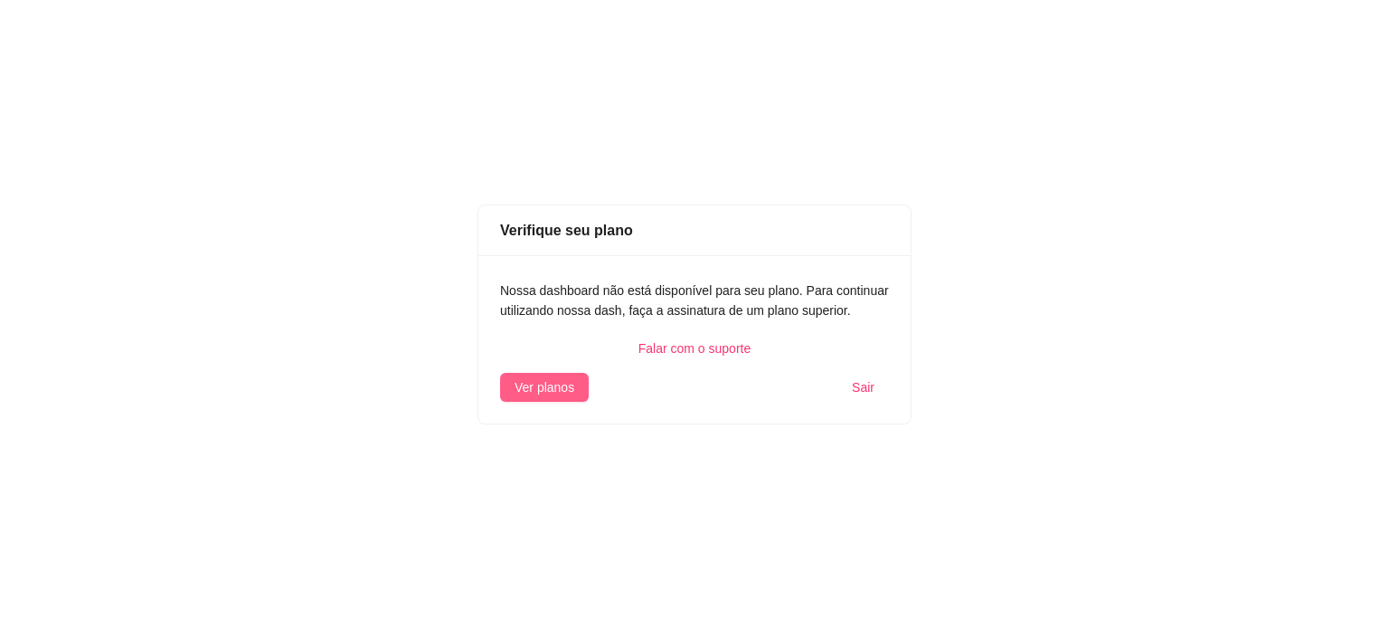
click at [535, 380] on span "Ver planos" at bounding box center [545, 387] width 60 height 20
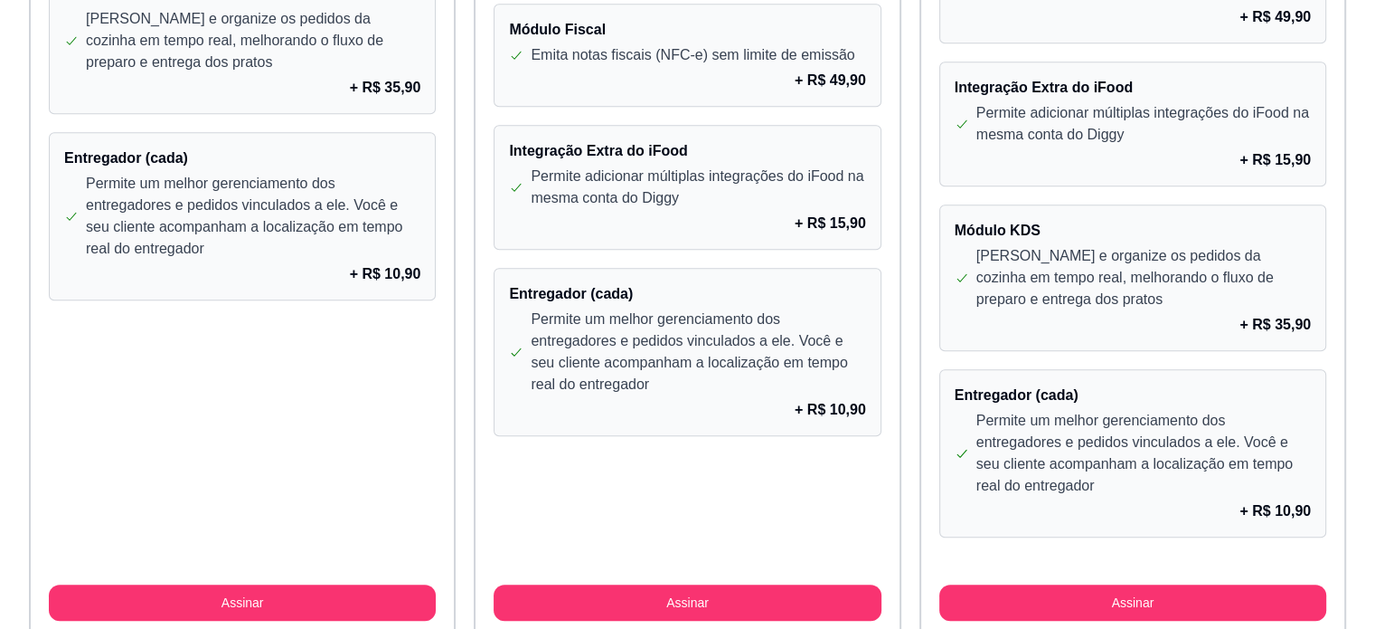
scroll to position [1630, 0]
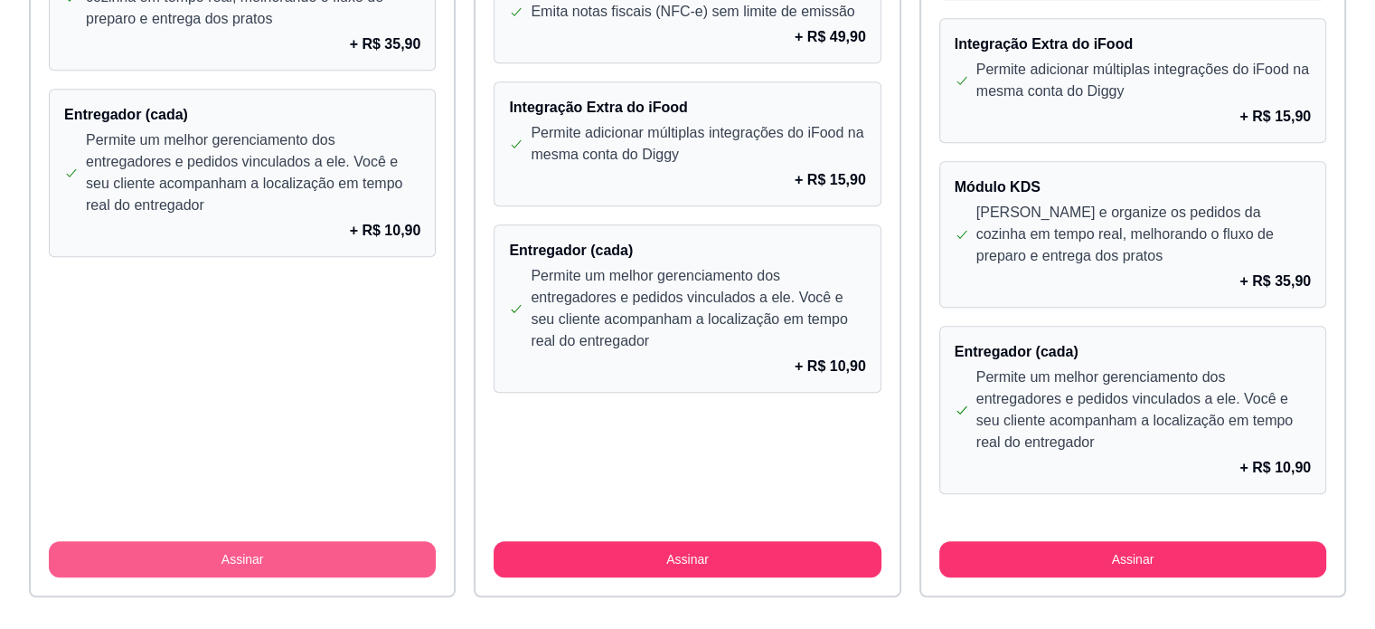
click at [228, 545] on button "Assinar" at bounding box center [242, 559] width 387 height 36
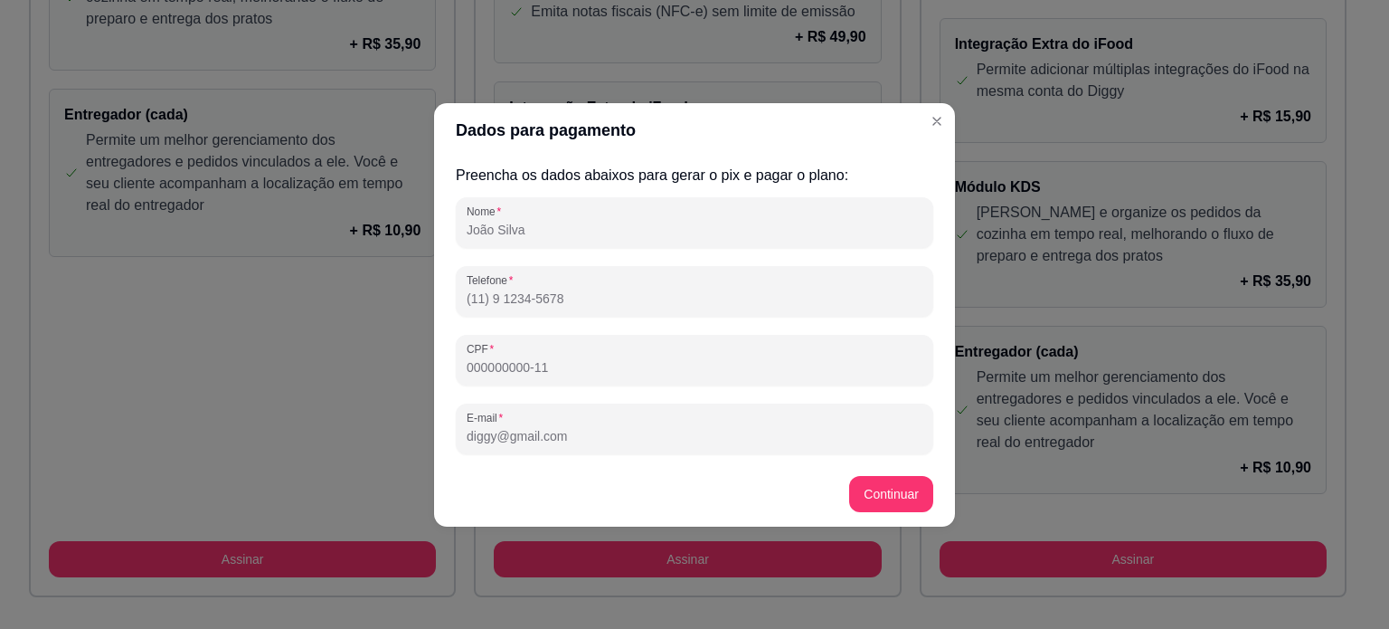
click at [555, 234] on input "Nome" at bounding box center [695, 230] width 456 height 18
click at [586, 137] on header "Dados para pagamento" at bounding box center [694, 130] width 521 height 54
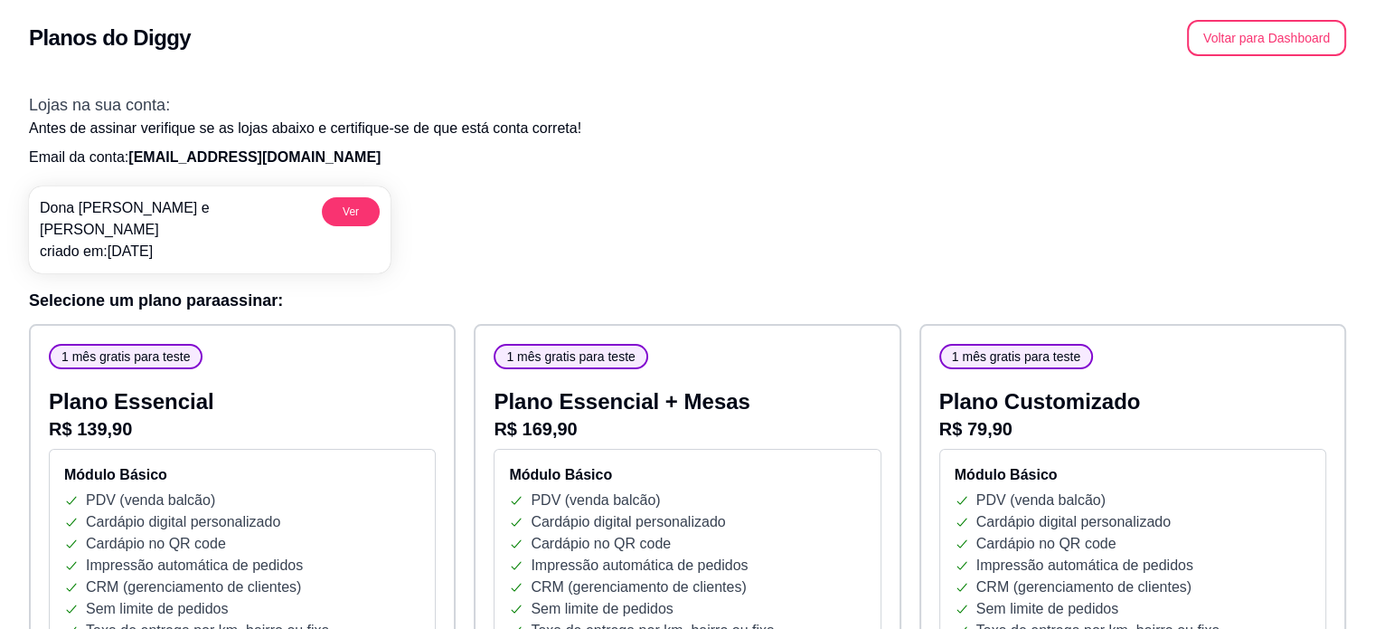
scroll to position [0, 0]
